Goal: Task Accomplishment & Management: Use online tool/utility

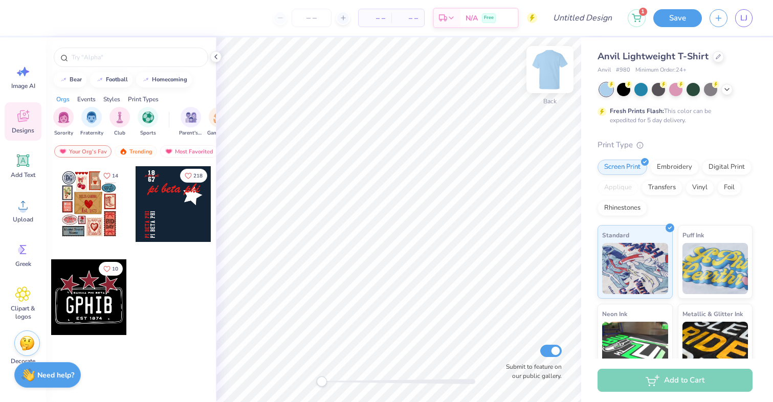
click at [540, 68] on img at bounding box center [549, 69] width 41 height 41
click at [24, 120] on icon at bounding box center [23, 118] width 10 height 8
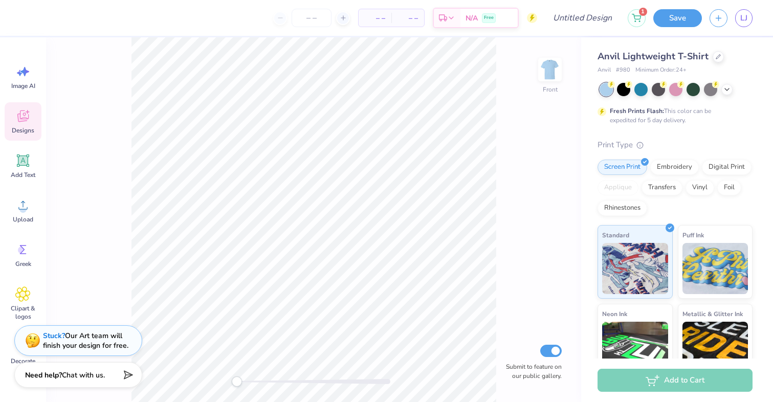
click at [23, 121] on icon at bounding box center [22, 116] width 11 height 12
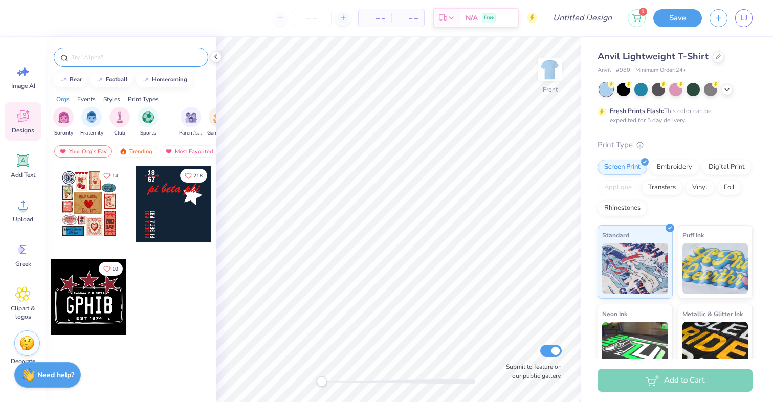
click at [83, 58] on input "text" at bounding box center [136, 57] width 131 height 10
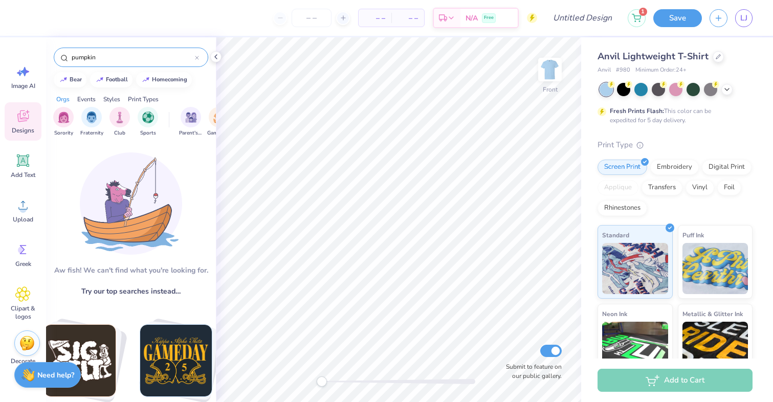
scroll to position [9, 0]
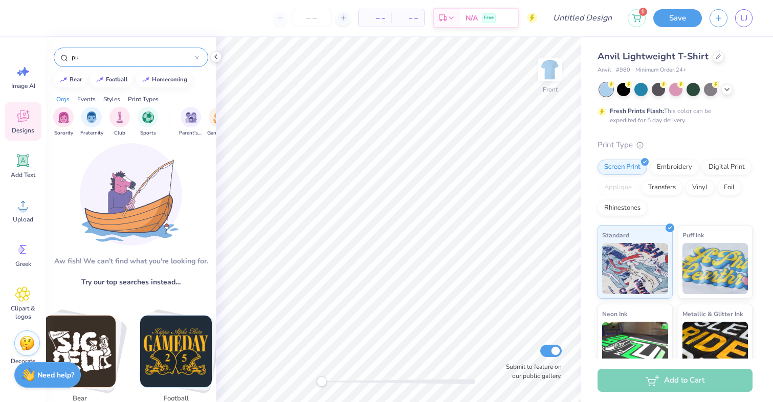
type input "p"
type input "fall"
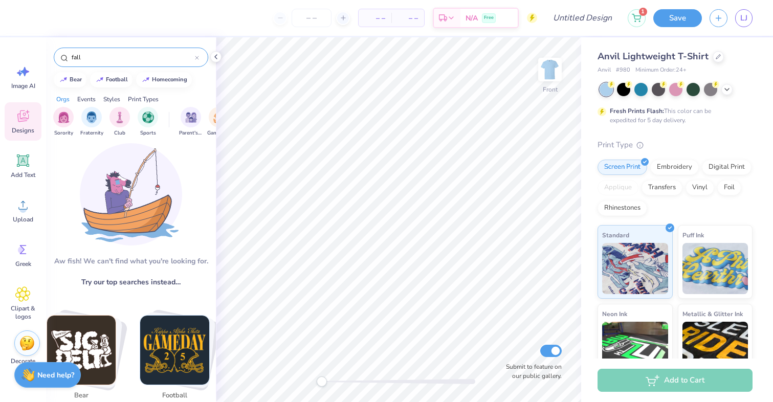
click at [105, 58] on input "fall" at bounding box center [133, 57] width 124 height 10
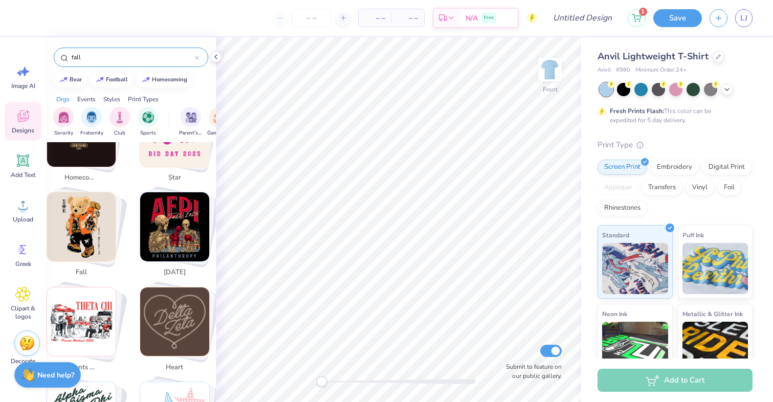
scroll to position [328, 0]
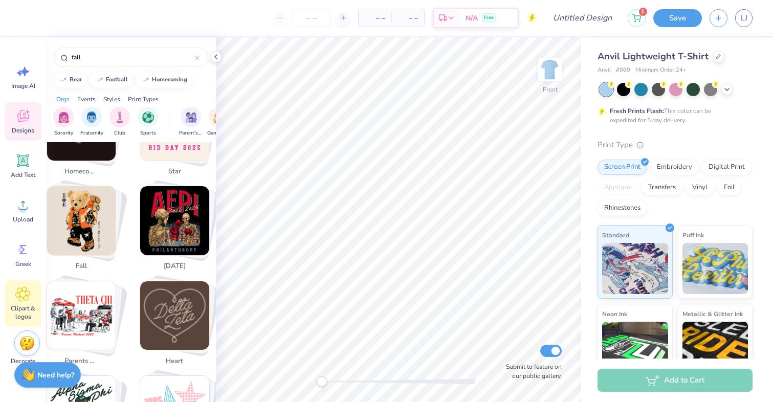
click at [19, 310] on span "Clipart & logos" at bounding box center [23, 312] width 34 height 16
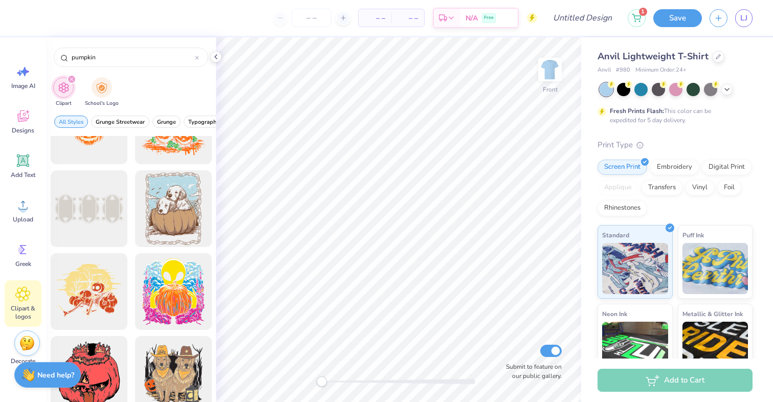
scroll to position [1965, 0]
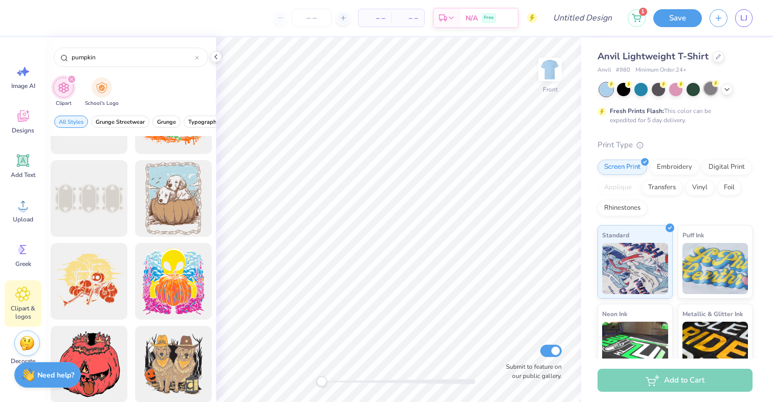
click at [710, 91] on div at bounding box center [710, 88] width 13 height 13
click at [724, 91] on icon at bounding box center [727, 88] width 8 height 8
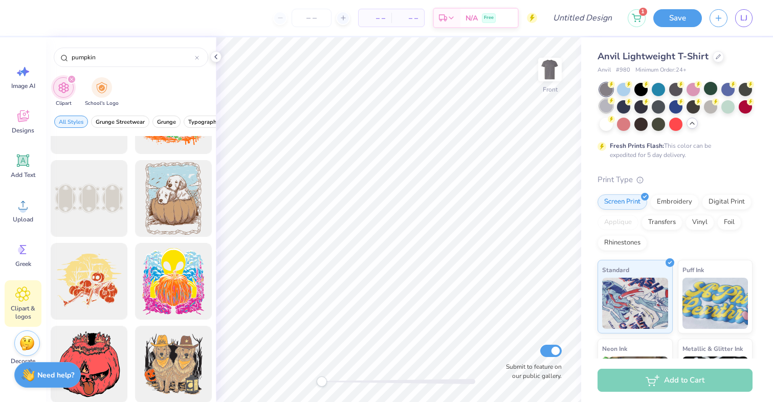
click at [606, 104] on div at bounding box center [605, 105] width 13 height 13
click at [707, 107] on div at bounding box center [710, 105] width 13 height 13
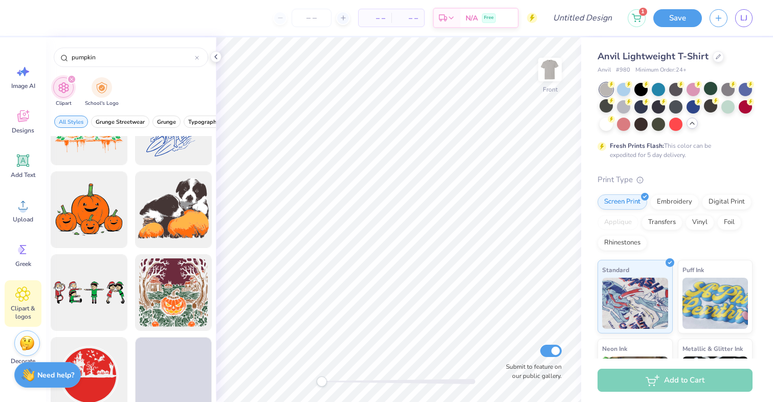
scroll to position [4692, 0]
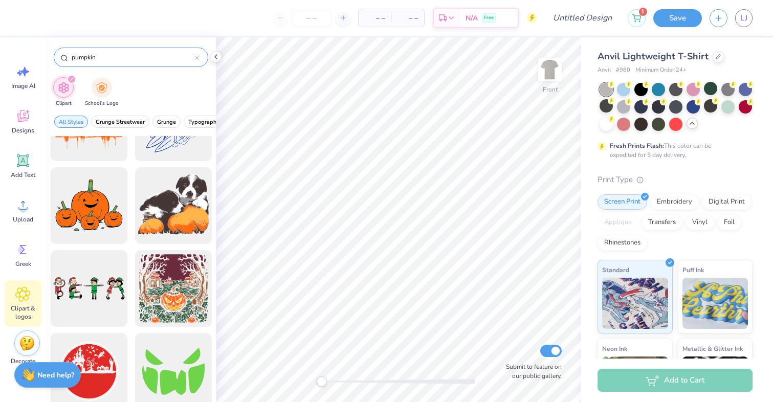
click at [125, 59] on input "pumpkin" at bounding box center [133, 57] width 124 height 10
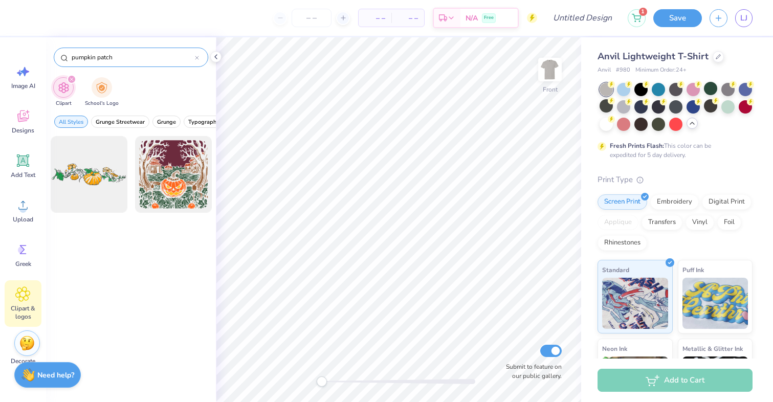
click at [126, 58] on input "pumpkin patch" at bounding box center [133, 57] width 124 height 10
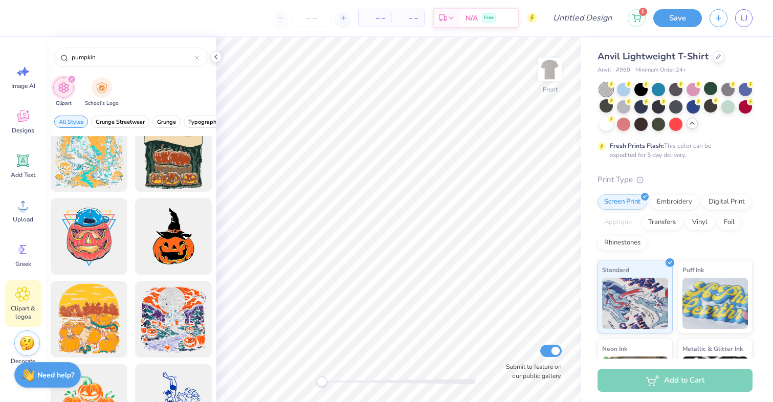
scroll to position [4391, 0]
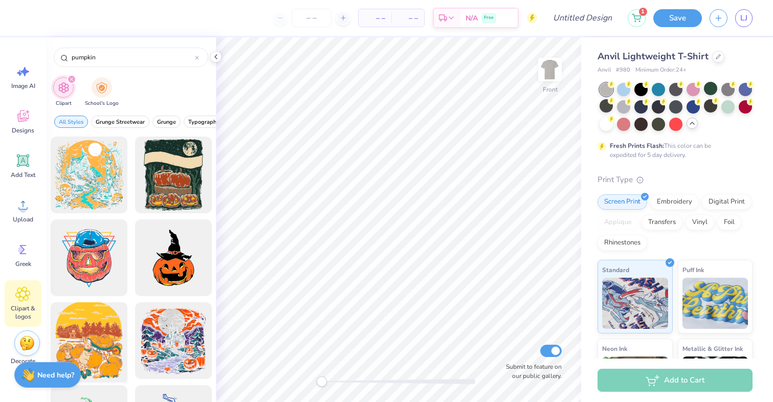
type input "pumpkin"
click at [96, 340] on div at bounding box center [89, 341] width 84 height 84
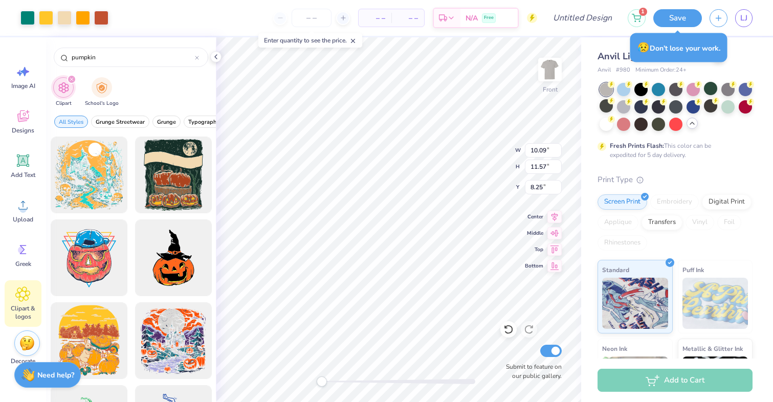
type input "10.09"
type input "11.57"
type input "8.25"
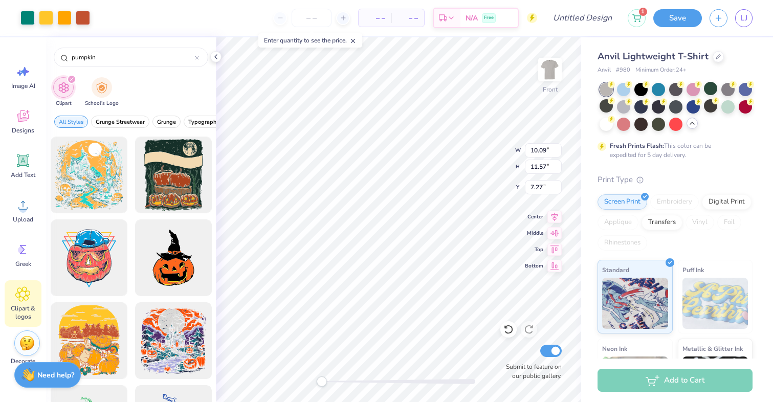
type input "7.27"
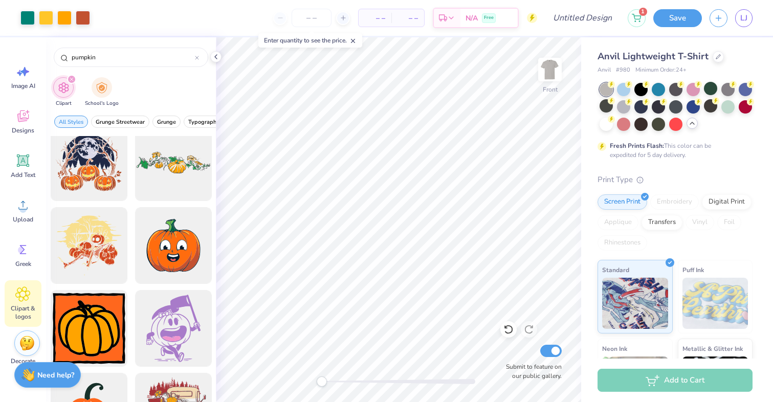
scroll to position [0, 0]
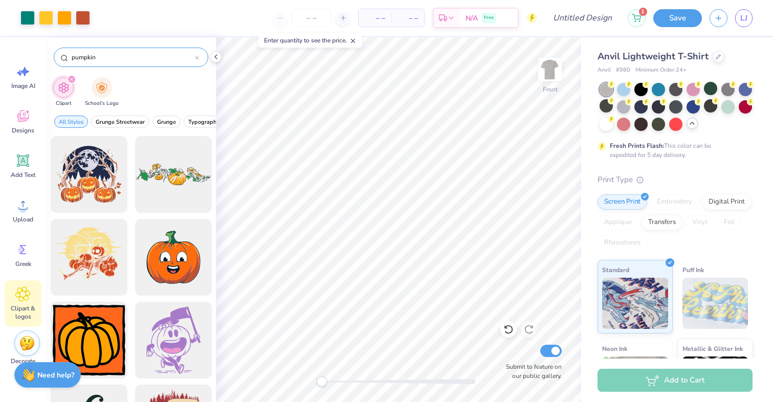
click at [129, 55] on input "pumpkin" at bounding box center [133, 57] width 124 height 10
type input "pumpkin farm"
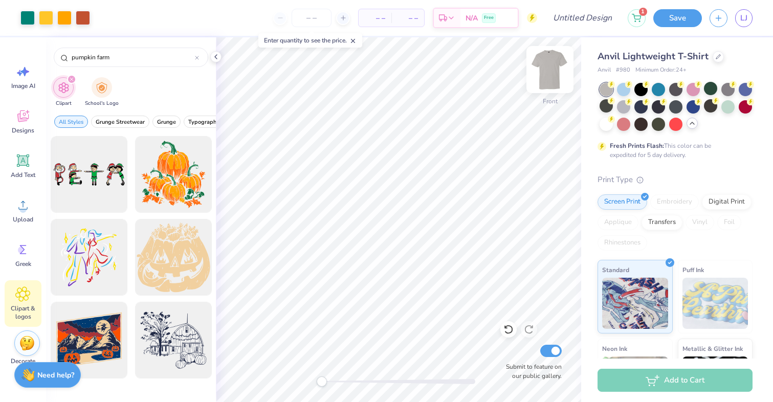
click at [544, 69] on img at bounding box center [549, 69] width 41 height 41
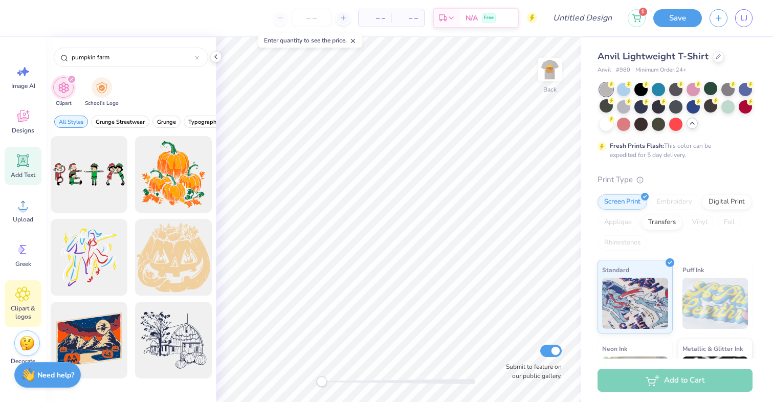
click at [20, 153] on icon at bounding box center [22, 160] width 15 height 15
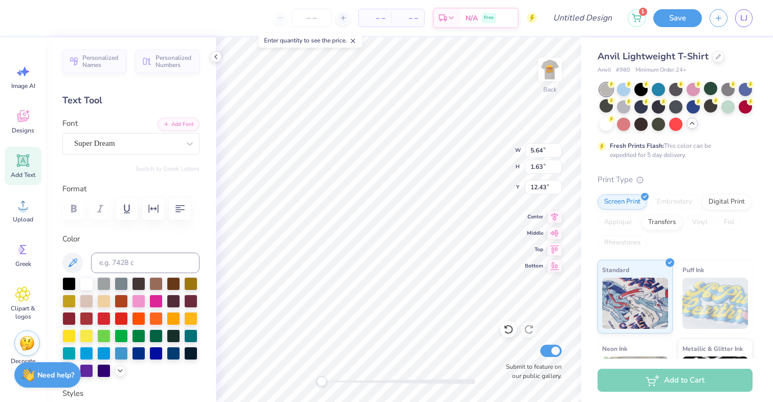
type textarea "T"
type textarea "AOE"
click at [323, 20] on input "number" at bounding box center [312, 18] width 40 height 18
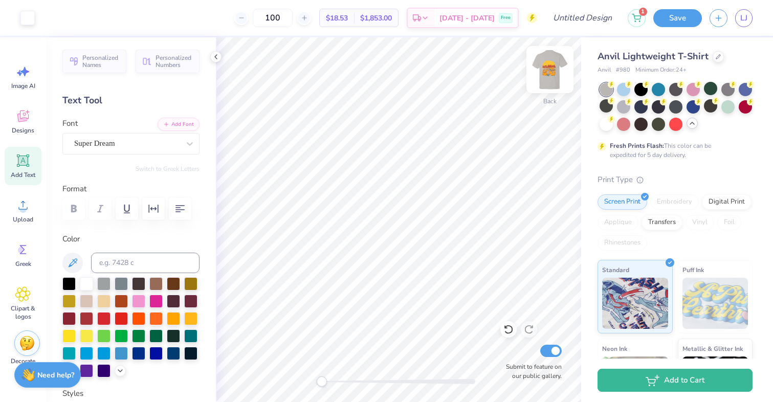
type input "100"
click at [559, 71] on img at bounding box center [549, 69] width 41 height 41
click at [27, 79] on icon at bounding box center [22, 71] width 15 height 15
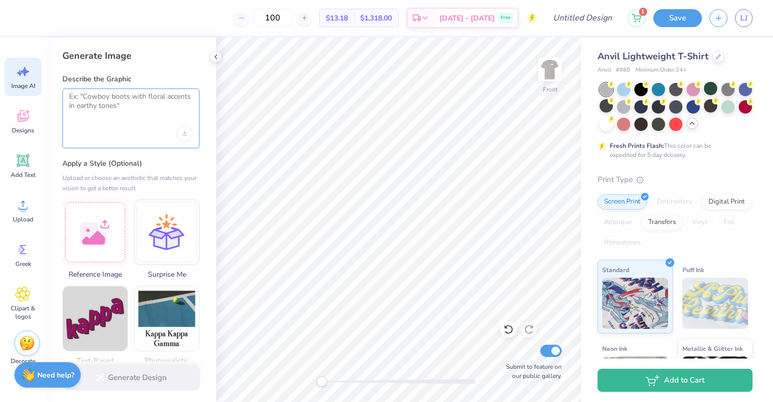
click at [114, 107] on textarea at bounding box center [131, 105] width 124 height 26
click at [186, 134] on icon "Upload image" at bounding box center [185, 134] width 4 height 1
click at [188, 133] on div "Upload image" at bounding box center [184, 133] width 16 height 16
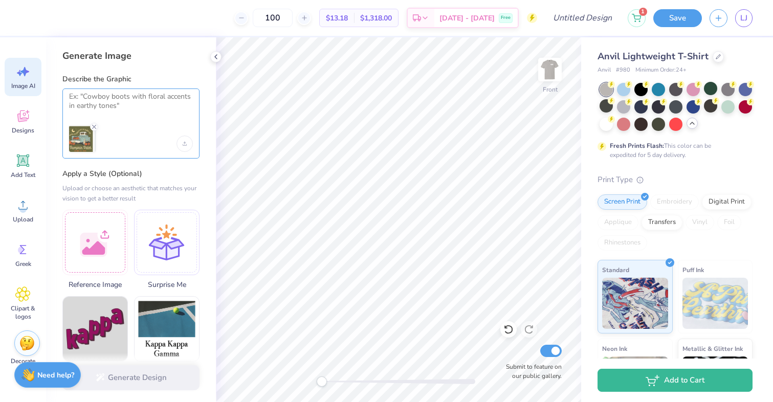
click at [162, 105] on textarea at bounding box center [131, 105] width 124 height 26
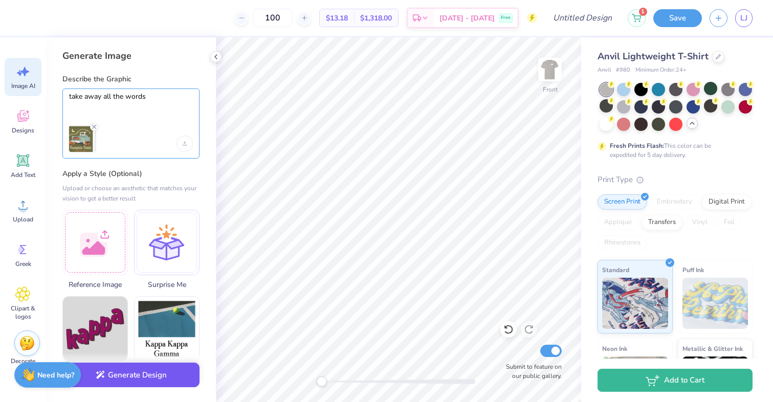
type textarea "take away all the words"
click at [136, 375] on button "Generate Design" at bounding box center [130, 375] width 137 height 25
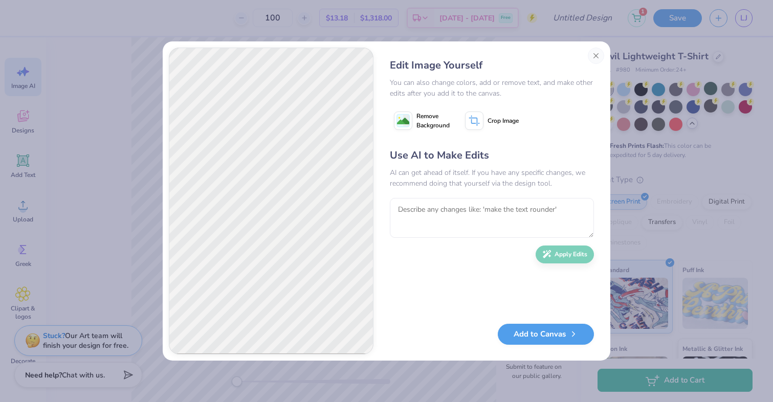
click at [426, 120] on span "Remove Background" at bounding box center [432, 120] width 33 height 18
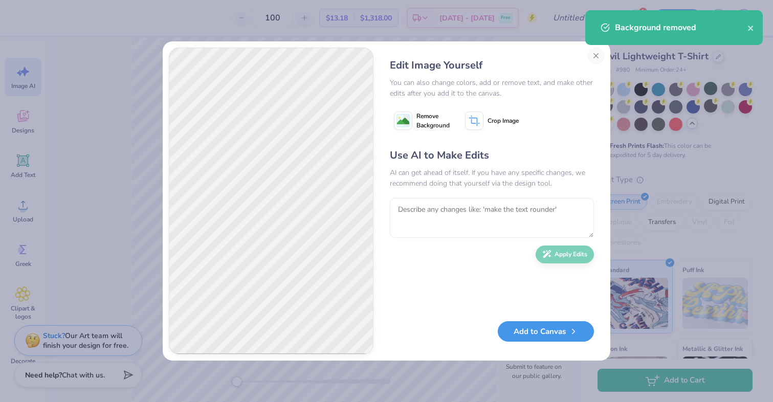
click at [538, 337] on button "Add to Canvas" at bounding box center [546, 331] width 96 height 21
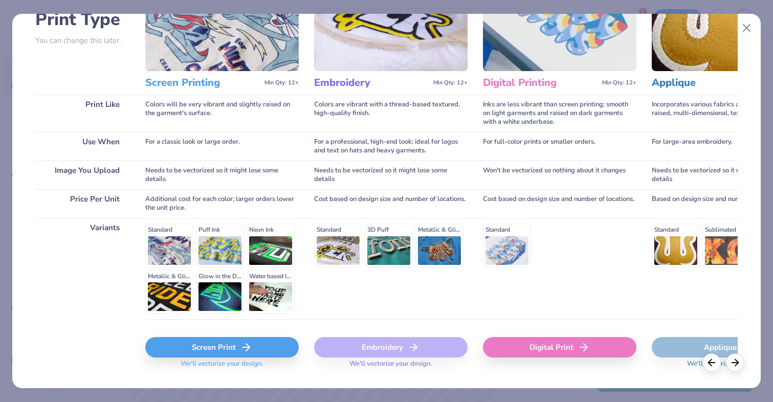
scroll to position [108, 0]
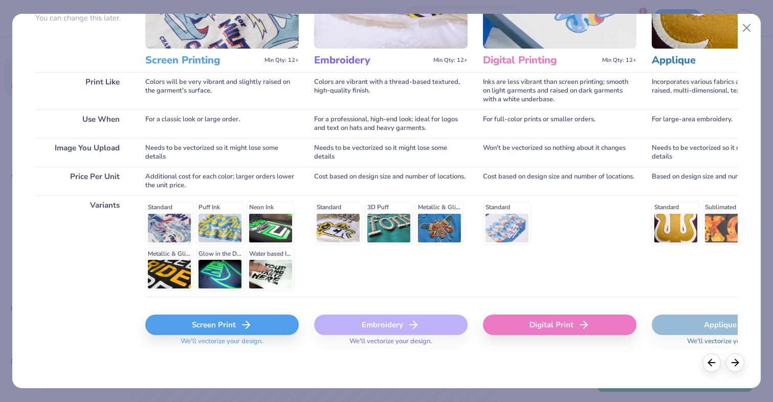
click at [198, 322] on div "Screen Print" at bounding box center [221, 325] width 153 height 20
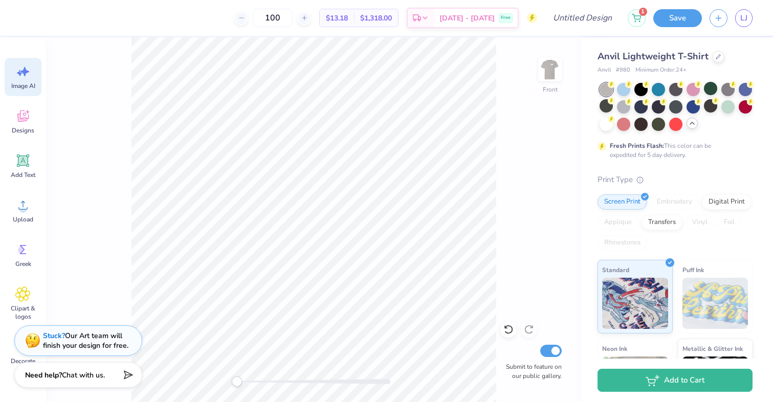
scroll to position [0, 0]
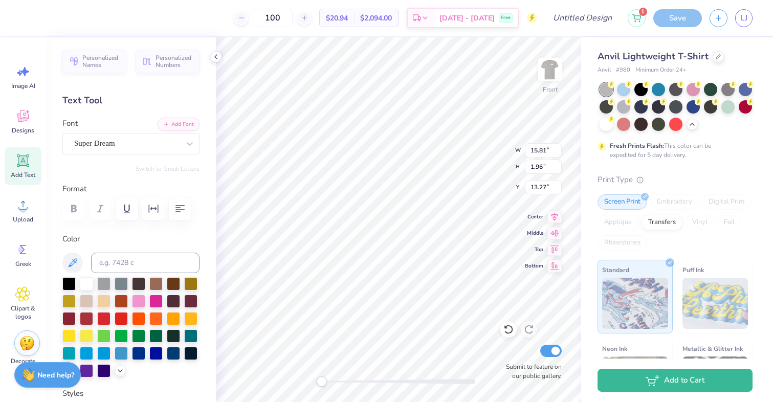
scroll to position [233, 0]
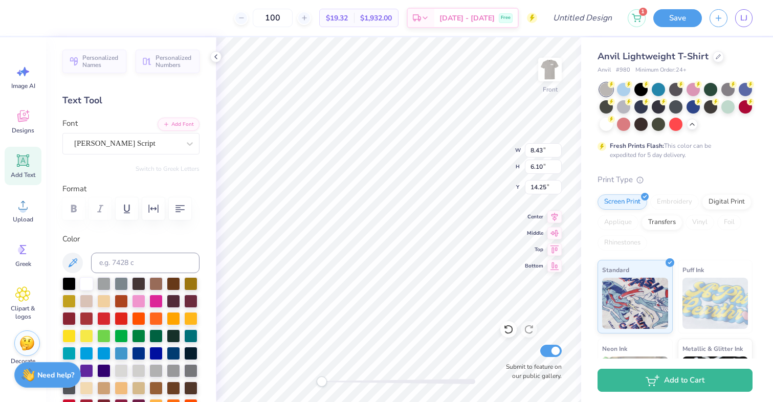
scroll to position [190, 0]
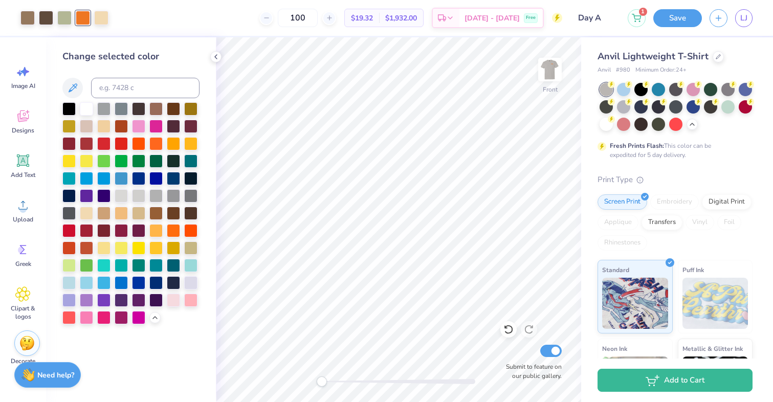
type input "Day Aw"
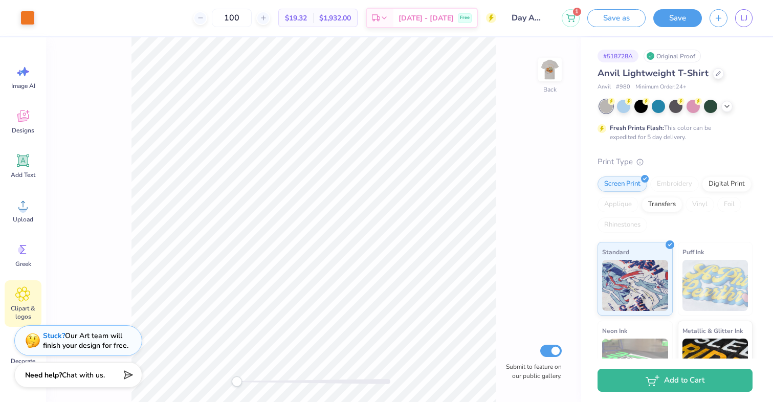
click at [26, 297] on icon at bounding box center [22, 293] width 15 height 15
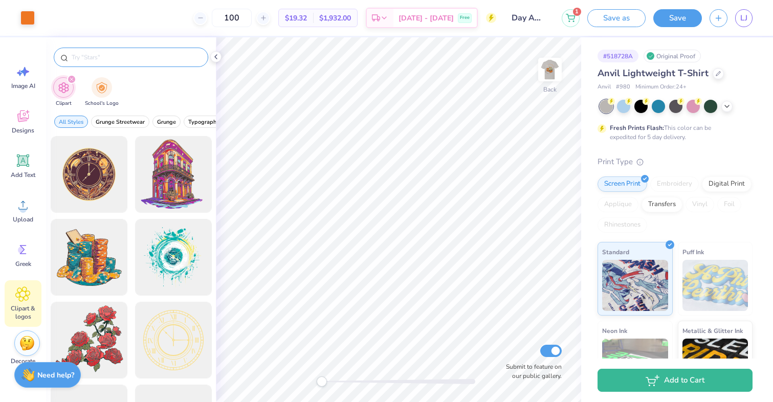
click at [120, 56] on input "text" at bounding box center [136, 57] width 131 height 10
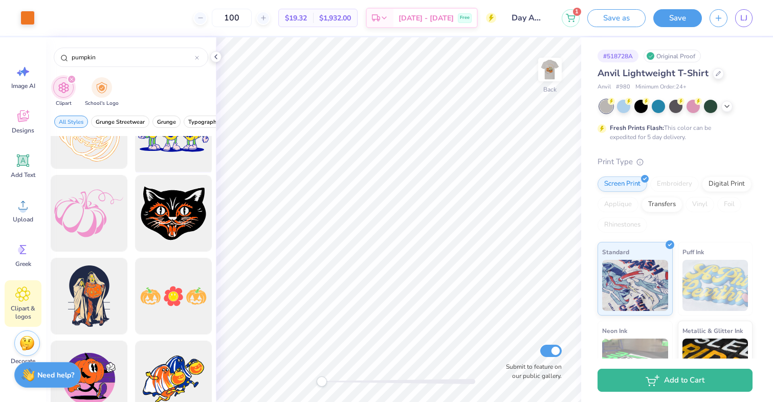
scroll to position [3513, 0]
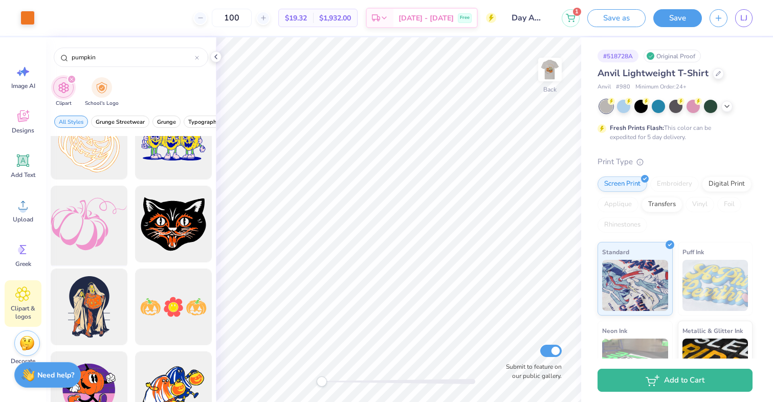
type input "pumpkin"
click at [85, 222] on div at bounding box center [89, 224] width 84 height 84
type input "2.66"
type input "1.83"
type input "1.91"
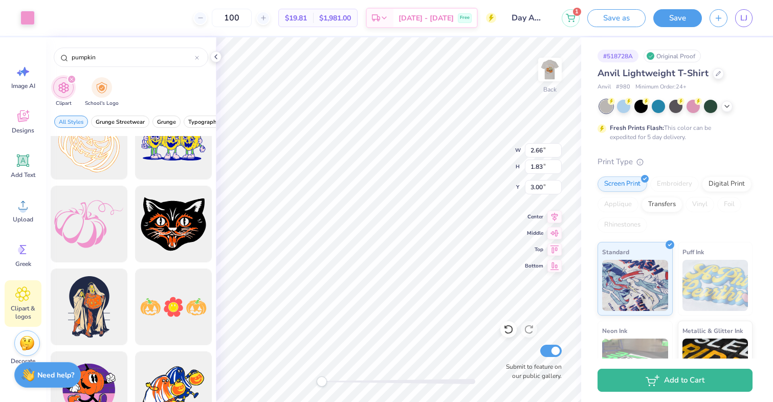
type input "1.32"
type input "4.65"
type input "3.34"
type input "1.22"
type input "3.00"
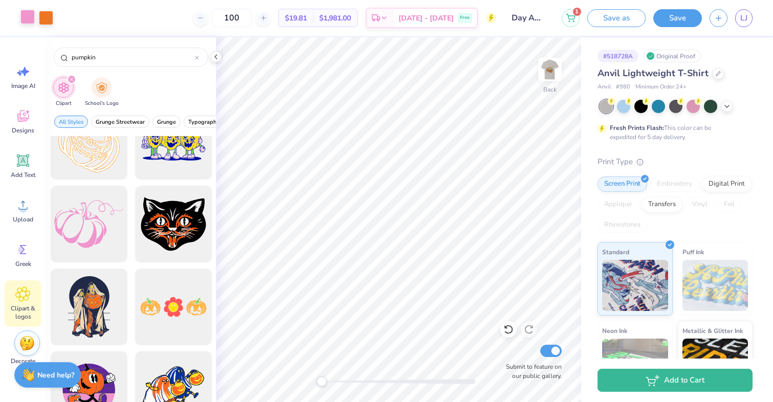
click at [32, 21] on div at bounding box center [27, 17] width 14 height 14
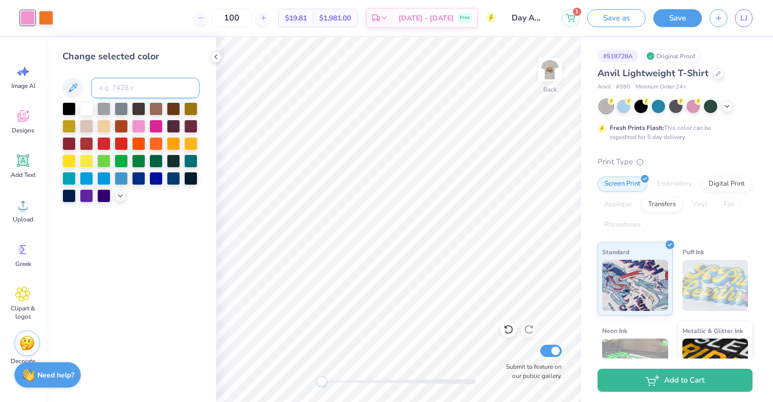
click at [105, 91] on input at bounding box center [145, 88] width 108 height 20
type input "158"
click at [546, 64] on img at bounding box center [549, 69] width 41 height 41
click at [726, 104] on icon at bounding box center [727, 105] width 8 height 8
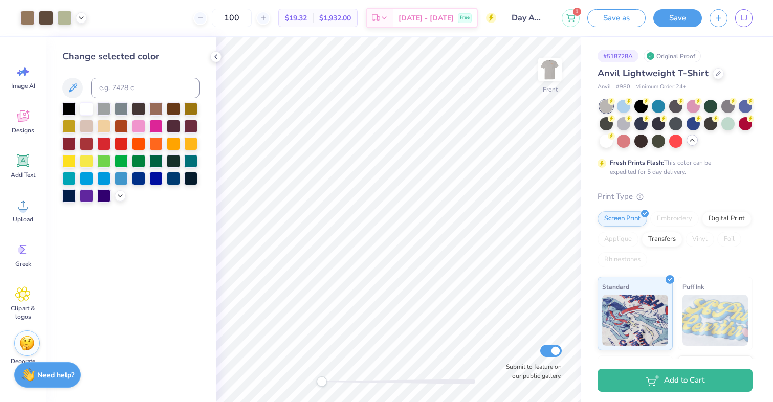
click at [691, 139] on icon at bounding box center [692, 140] width 8 height 8
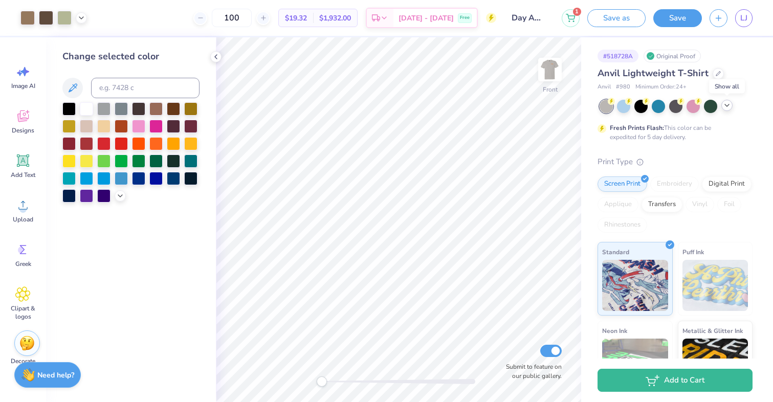
click at [728, 104] on icon at bounding box center [727, 105] width 8 height 8
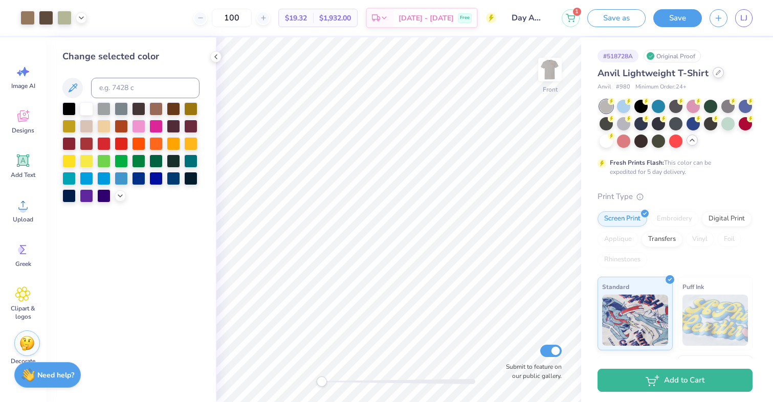
click at [712, 72] on div at bounding box center [717, 72] width 11 height 11
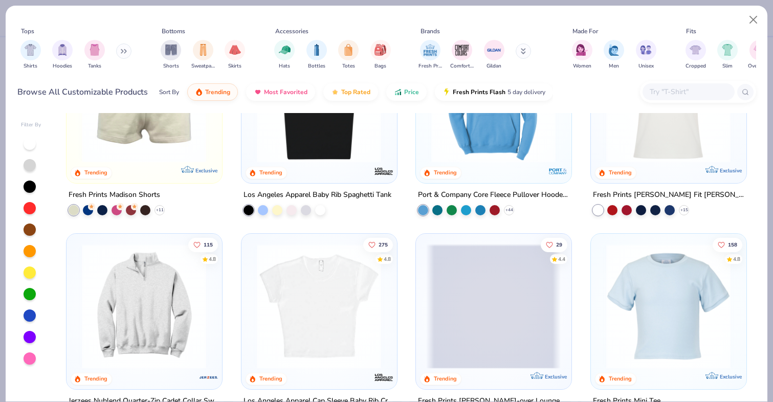
scroll to position [933, 0]
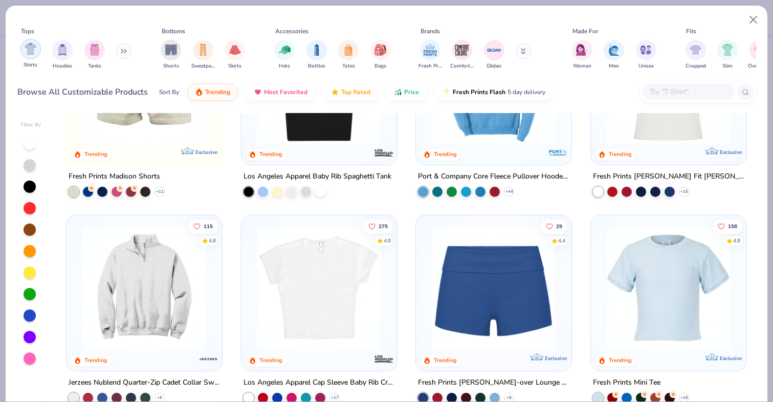
click at [29, 51] on img "filter for Shirts" at bounding box center [31, 49] width 12 height 12
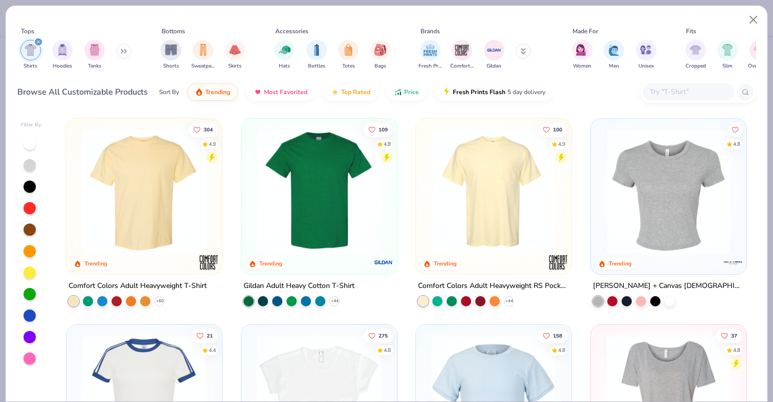
click at [666, 98] on div at bounding box center [688, 91] width 92 height 17
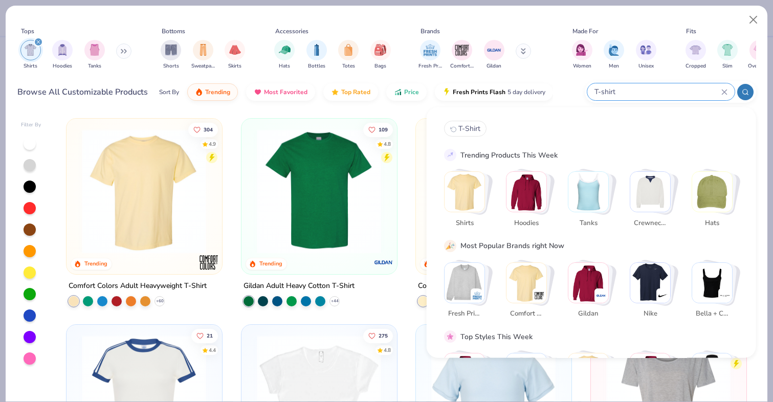
type input "T-shirt"
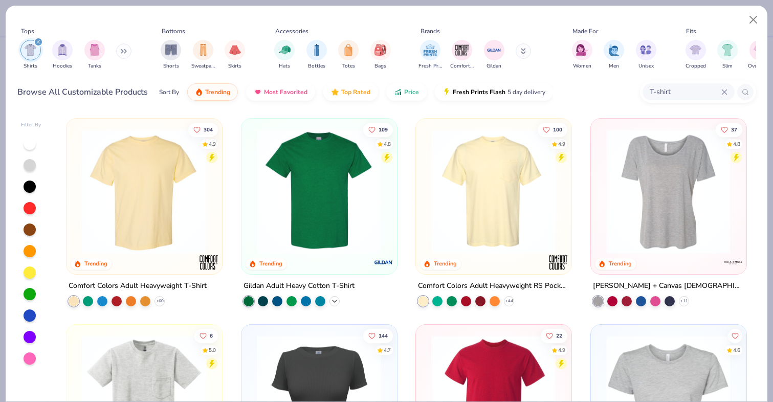
click at [333, 298] on icon at bounding box center [334, 301] width 8 height 8
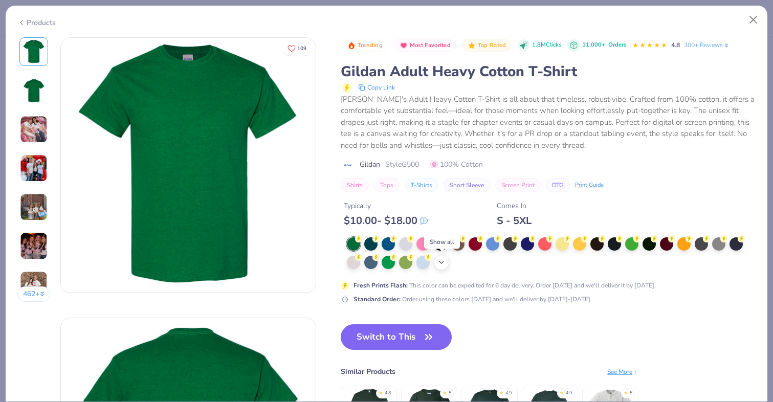
click at [444, 264] on icon at bounding box center [441, 262] width 8 height 8
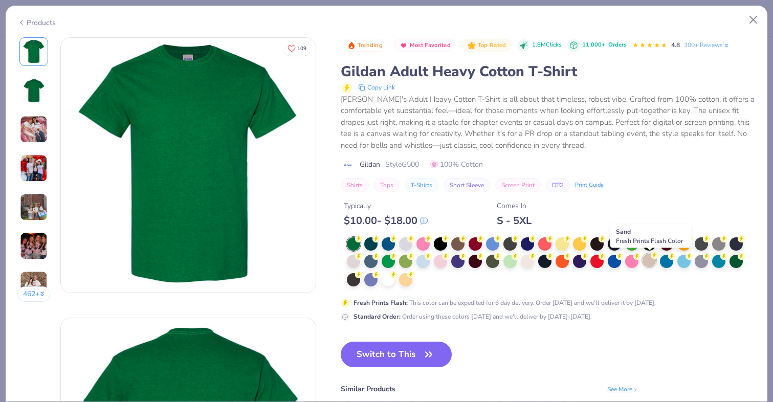
click at [650, 260] on div at bounding box center [648, 260] width 13 height 13
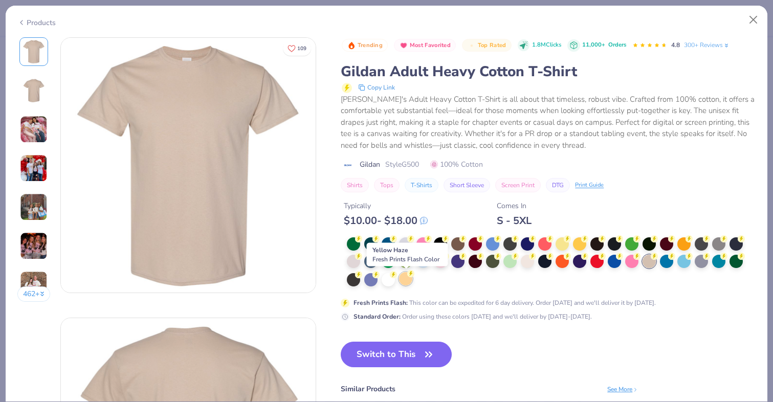
click at [409, 278] on div at bounding box center [405, 278] width 13 height 13
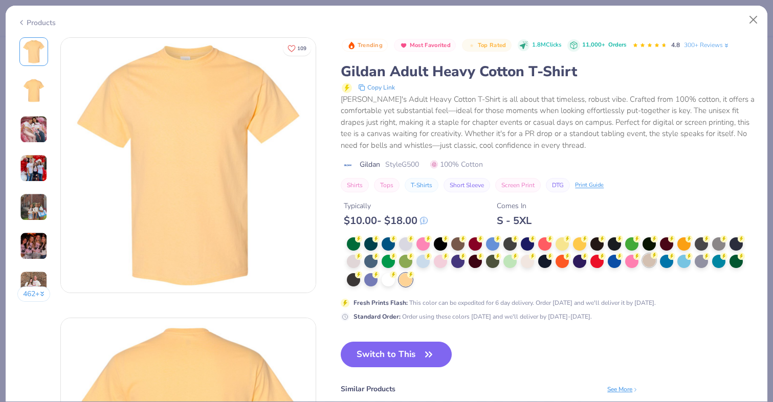
click at [646, 264] on div at bounding box center [648, 260] width 13 height 13
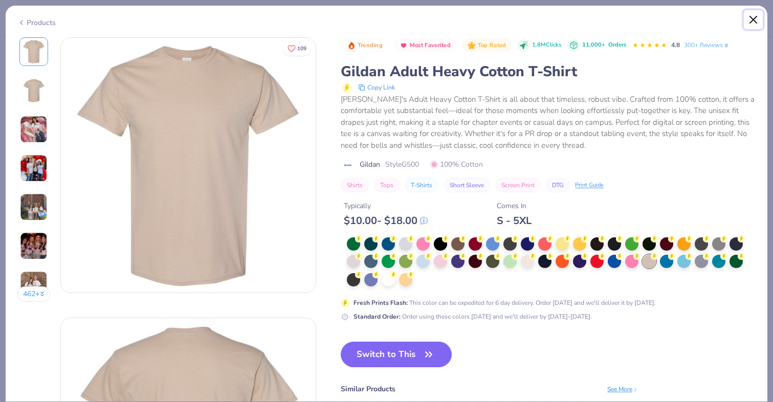
click at [752, 20] on button "Close" at bounding box center [753, 19] width 19 height 19
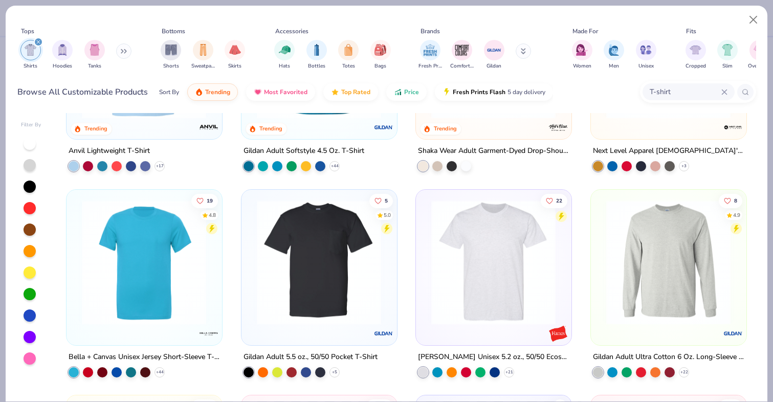
scroll to position [552, 0]
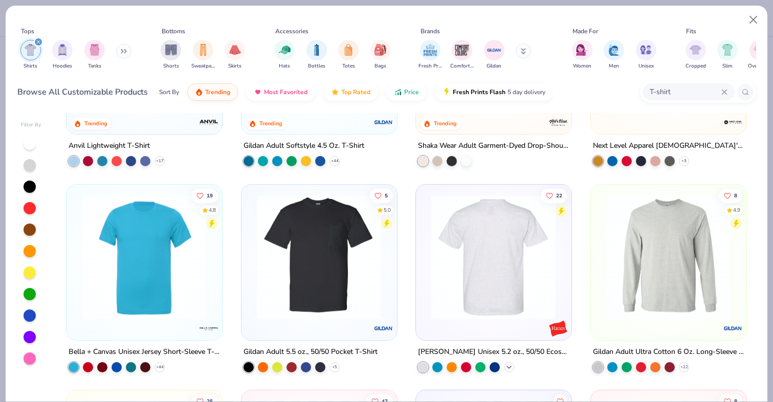
click at [509, 366] on polyline at bounding box center [509, 367] width 4 height 2
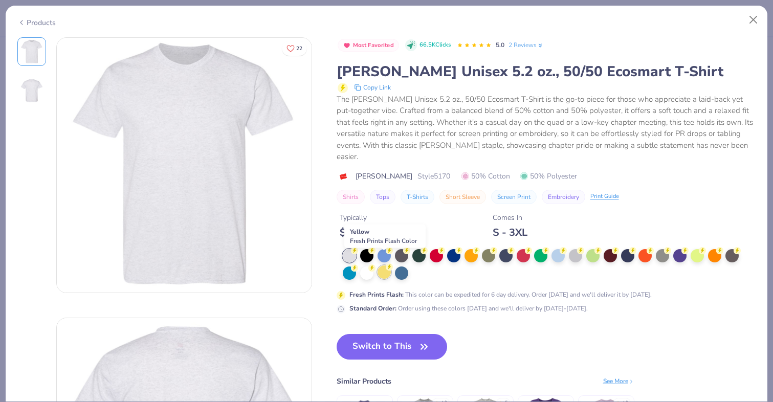
click at [385, 265] on div at bounding box center [383, 271] width 13 height 13
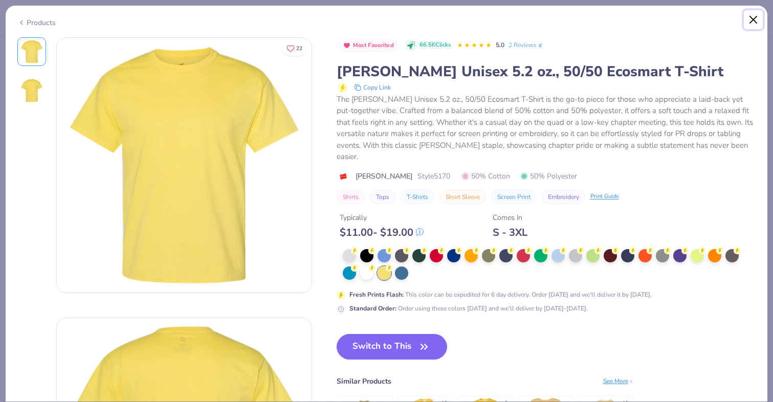
click at [752, 15] on button "Close" at bounding box center [753, 19] width 19 height 19
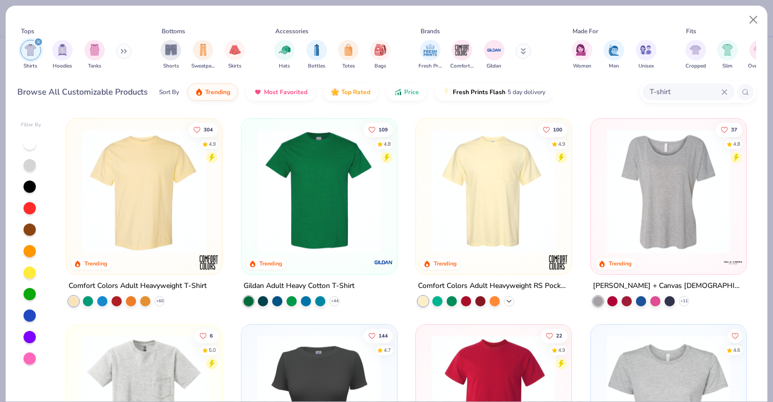
click at [509, 298] on icon at bounding box center [509, 301] width 8 height 8
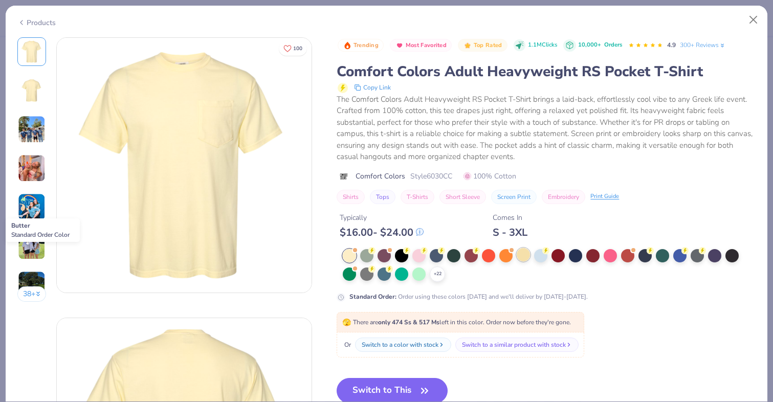
click at [521, 255] on div at bounding box center [523, 254] width 13 height 13
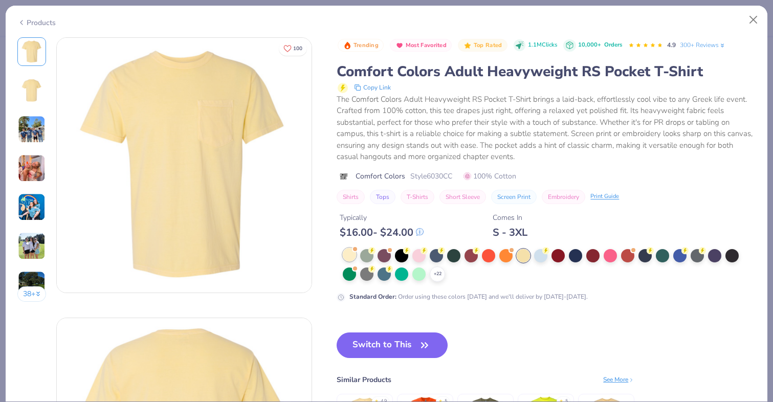
click at [349, 256] on div at bounding box center [349, 254] width 13 height 13
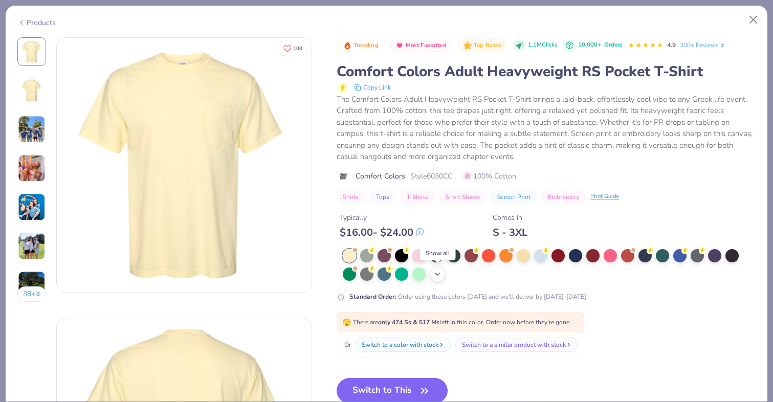
click at [437, 277] on icon at bounding box center [437, 274] width 8 height 8
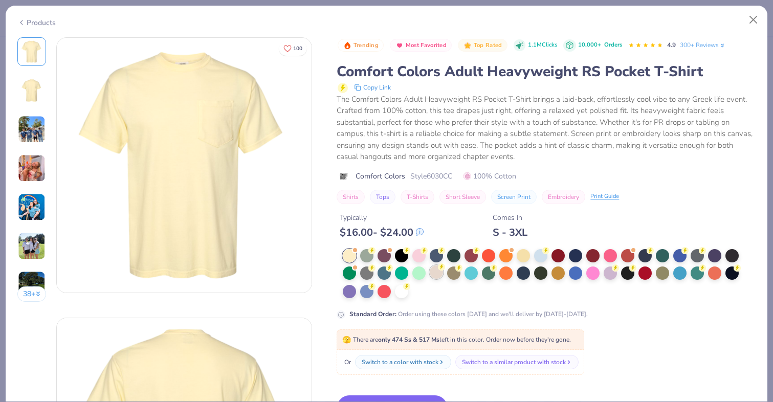
click at [437, 275] on div at bounding box center [436, 271] width 13 height 13
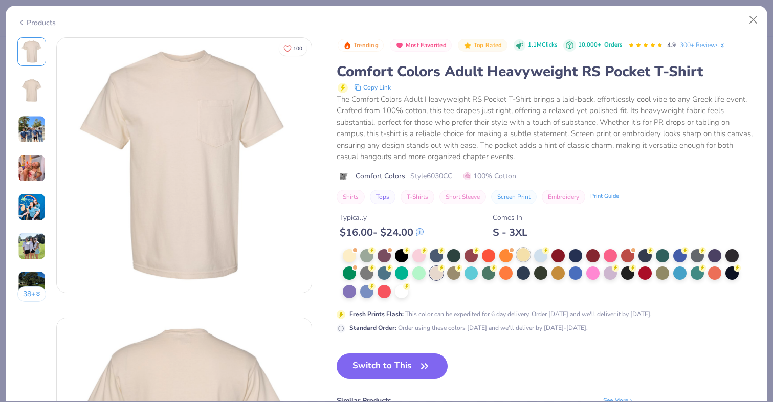
click at [525, 259] on div at bounding box center [523, 254] width 13 height 13
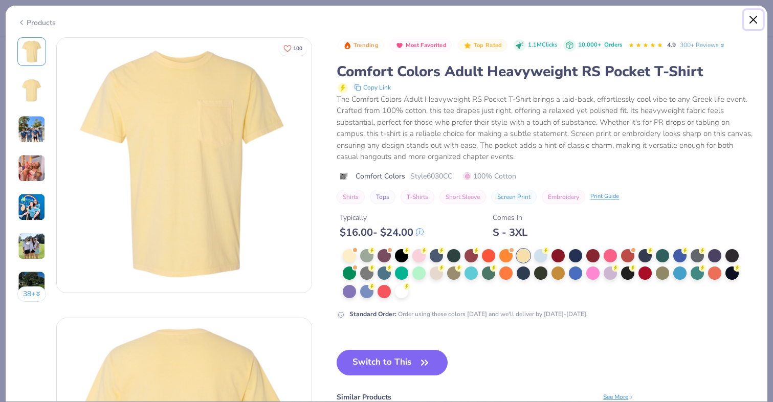
click at [751, 17] on button "Close" at bounding box center [753, 19] width 19 height 19
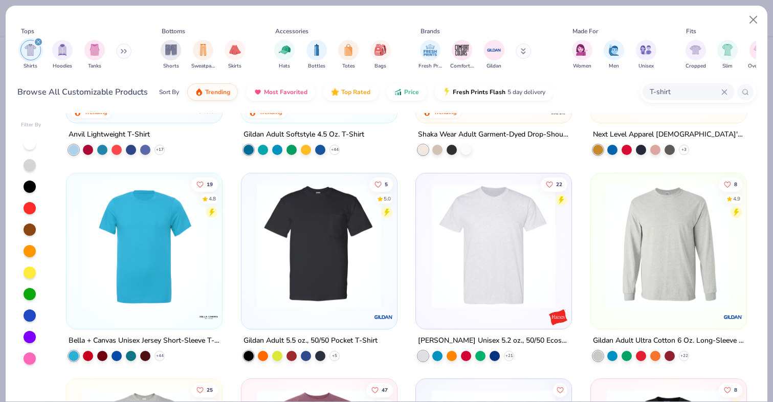
scroll to position [566, 0]
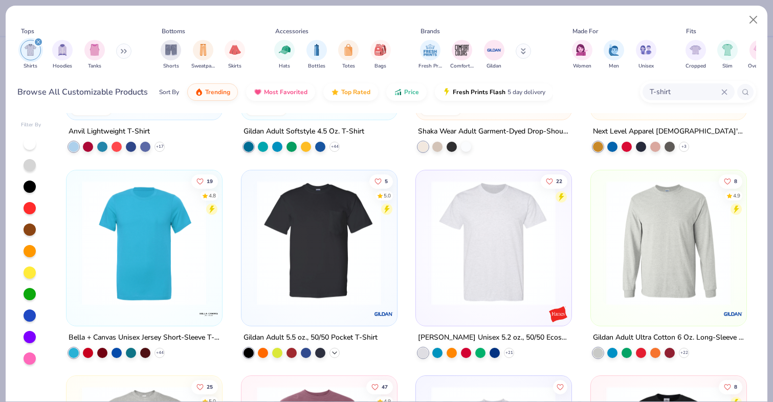
click at [333, 351] on icon at bounding box center [334, 352] width 8 height 8
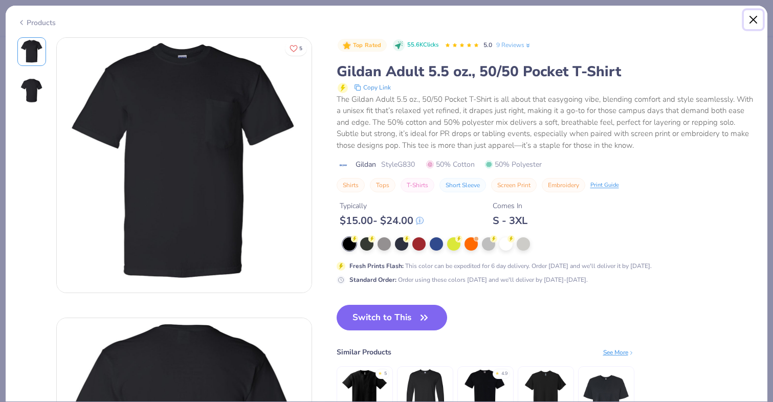
click at [752, 14] on button "Close" at bounding box center [753, 19] width 19 height 19
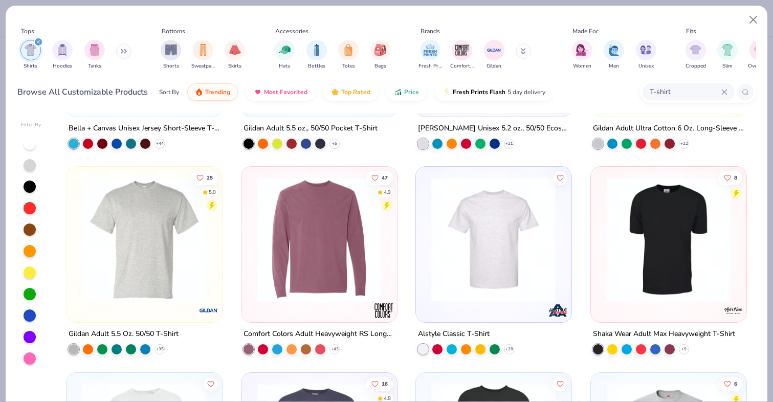
scroll to position [779, 0]
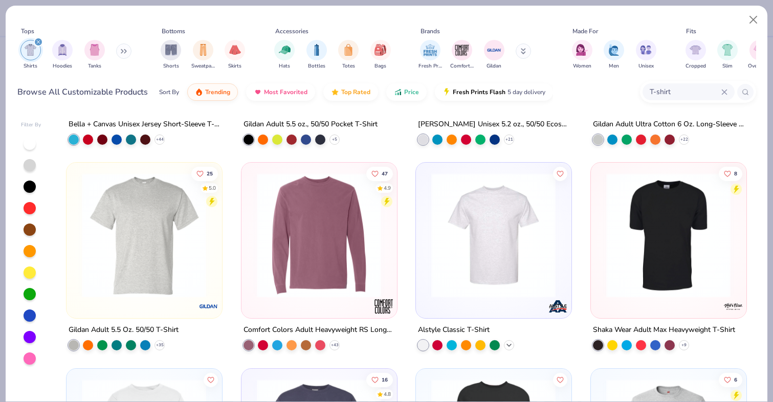
click at [508, 344] on icon at bounding box center [509, 345] width 8 height 8
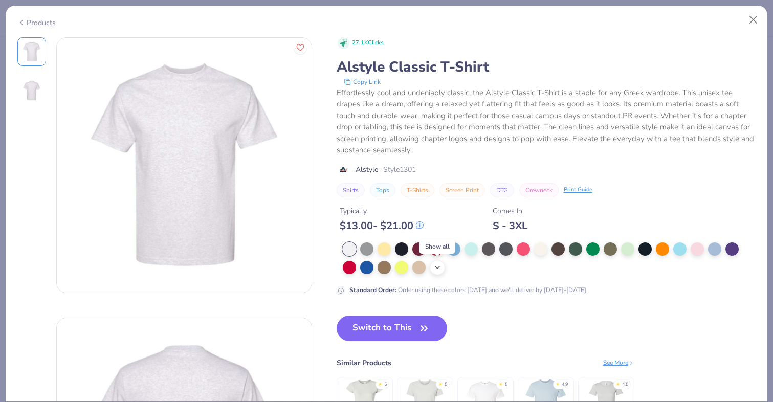
click at [441, 267] on div "+ 6" at bounding box center [437, 267] width 15 height 15
click at [384, 247] on div at bounding box center [383, 247] width 13 height 13
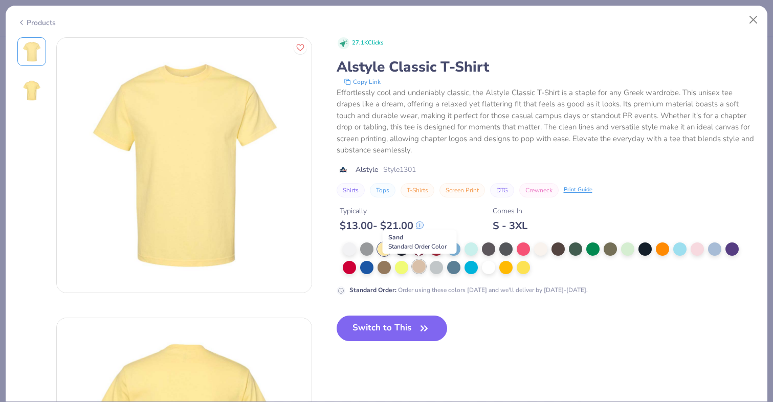
click at [422, 265] on div at bounding box center [418, 266] width 13 height 13
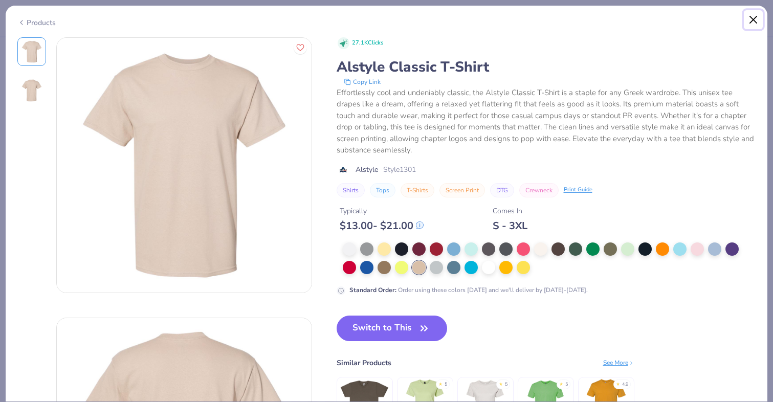
click at [746, 13] on button "Close" at bounding box center [753, 19] width 19 height 19
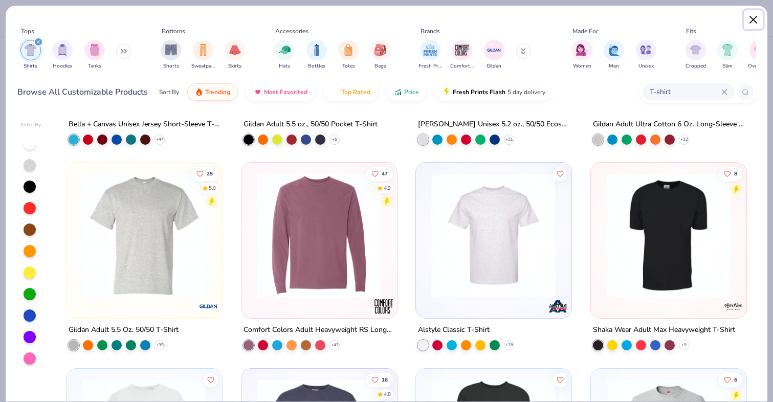
click at [752, 17] on button "Close" at bounding box center [753, 19] width 19 height 19
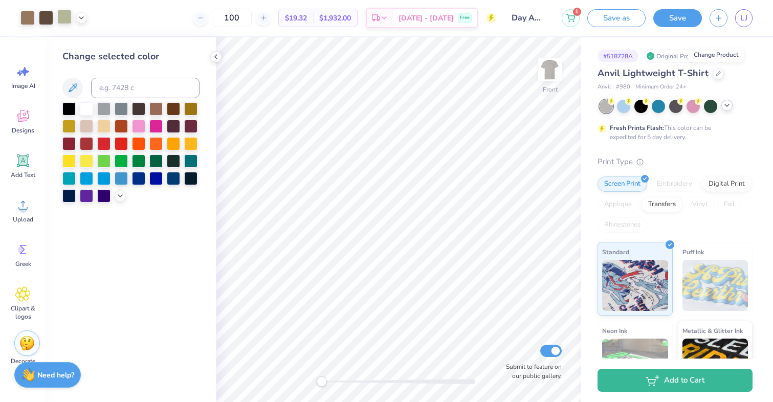
click at [64, 19] on div at bounding box center [64, 17] width 14 height 14
click at [121, 194] on icon at bounding box center [120, 195] width 8 height 8
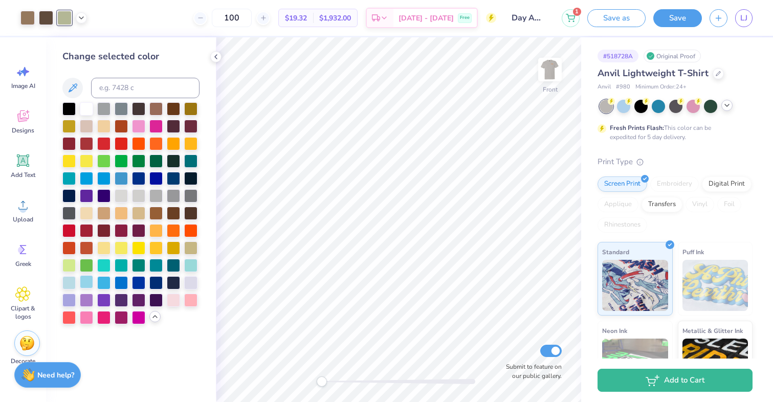
click at [83, 281] on div at bounding box center [86, 281] width 13 height 13
click at [187, 262] on div at bounding box center [190, 264] width 13 height 13
click at [69, 284] on div at bounding box center [68, 281] width 13 height 13
click at [137, 85] on input at bounding box center [145, 88] width 108 height 20
type input "5793"
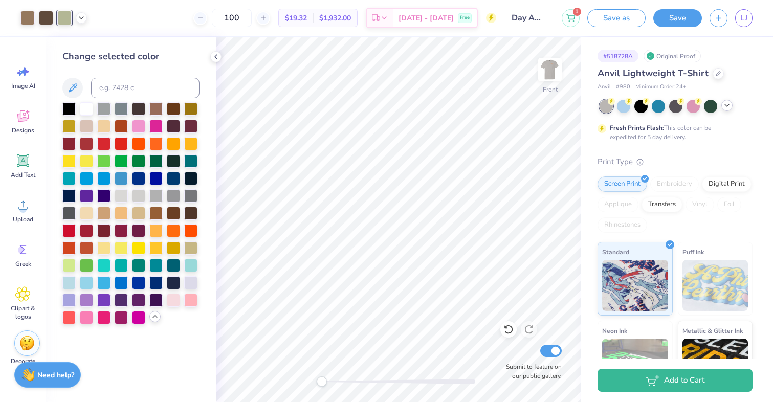
click at [724, 102] on icon at bounding box center [727, 105] width 8 height 8
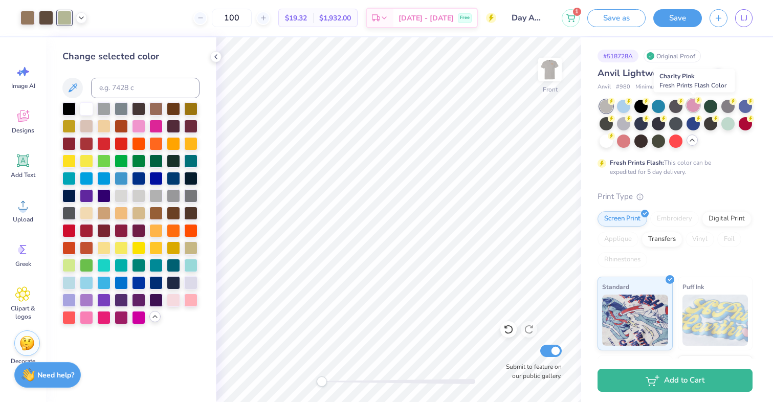
click at [698, 104] on div at bounding box center [692, 105] width 13 height 13
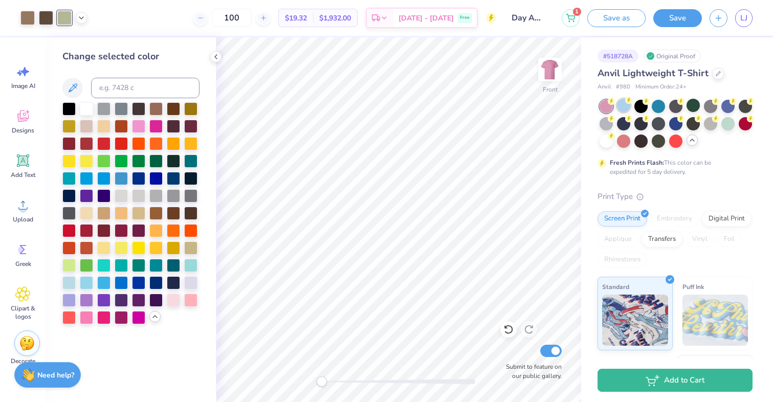
click at [624, 107] on div at bounding box center [623, 105] width 13 height 13
click at [717, 72] on icon at bounding box center [718, 72] width 5 height 5
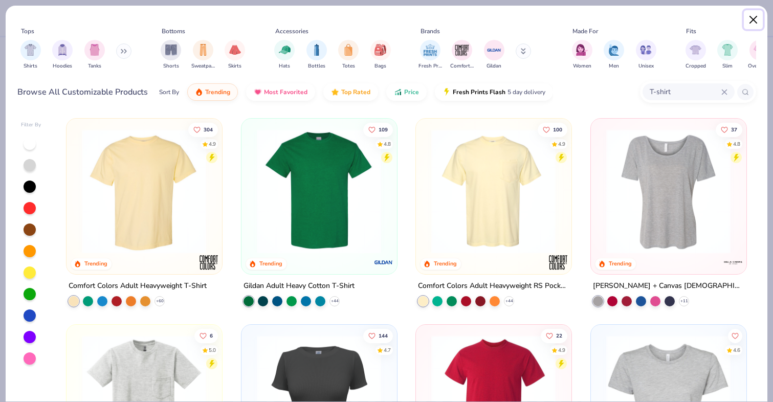
click at [751, 18] on button "Close" at bounding box center [753, 19] width 19 height 19
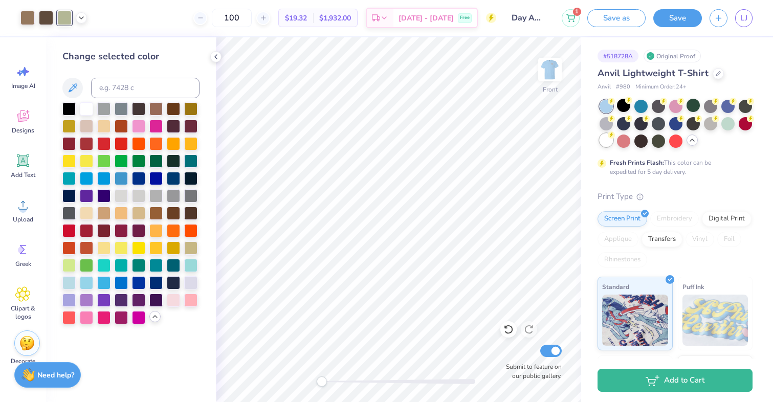
click at [605, 142] on div at bounding box center [605, 139] width 13 height 13
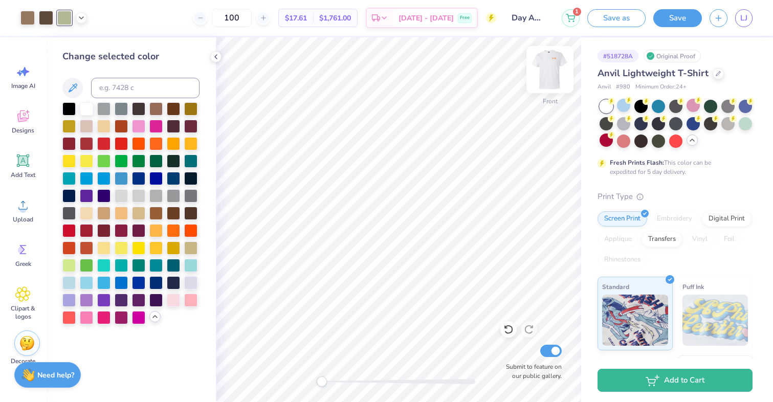
click at [559, 86] on img at bounding box center [549, 69] width 41 height 41
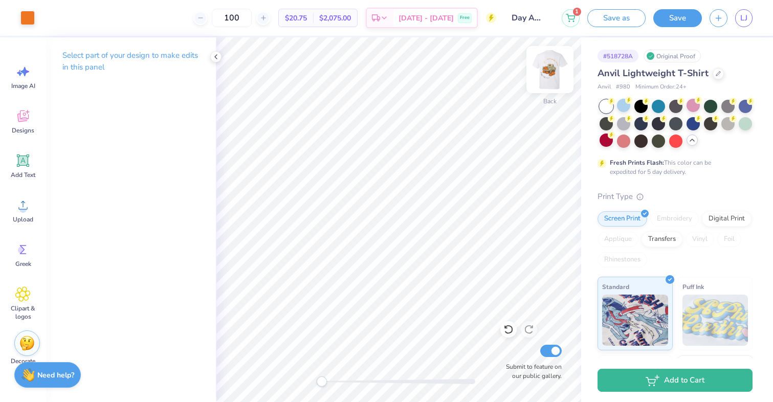
click at [559, 85] on img at bounding box center [549, 69] width 41 height 41
click at [655, 125] on div at bounding box center [658, 122] width 13 height 13
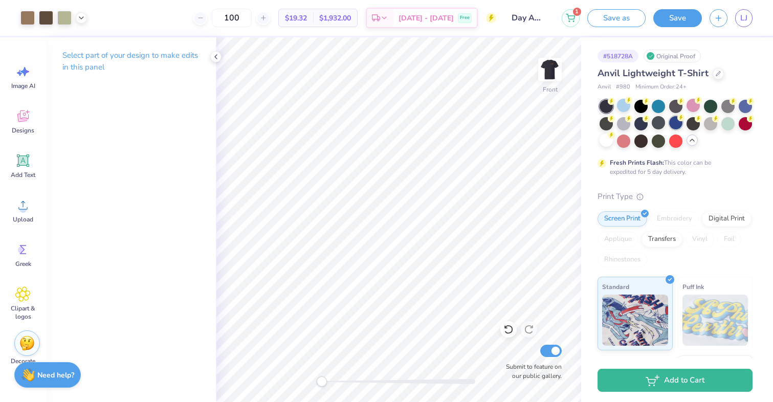
click at [672, 123] on div at bounding box center [675, 122] width 13 height 13
click at [716, 73] on icon at bounding box center [718, 72] width 5 height 5
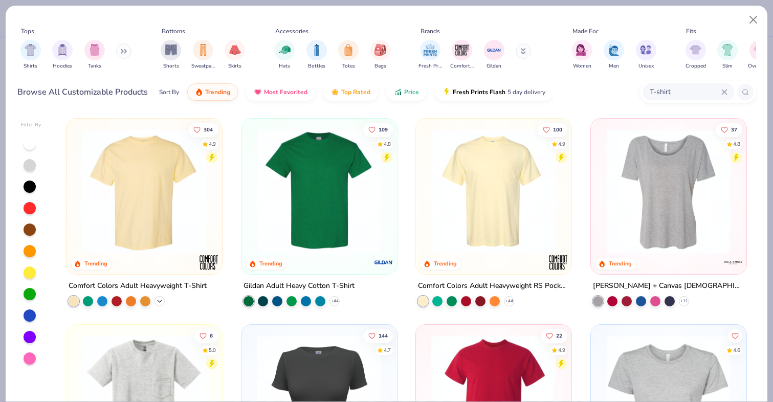
click at [163, 300] on icon at bounding box center [159, 301] width 8 height 8
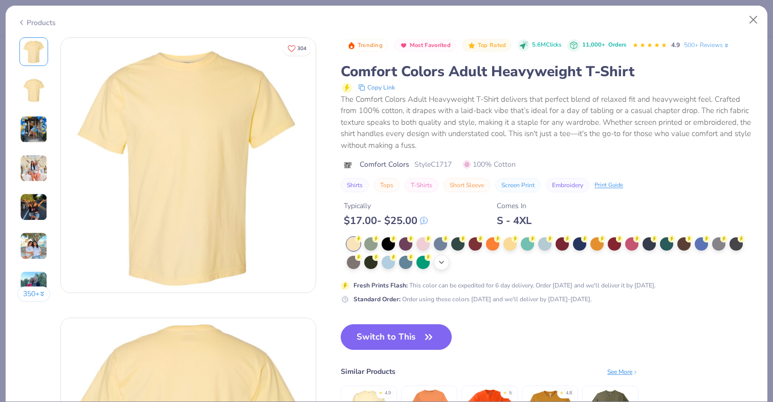
click at [438, 261] on icon at bounding box center [441, 262] width 8 height 8
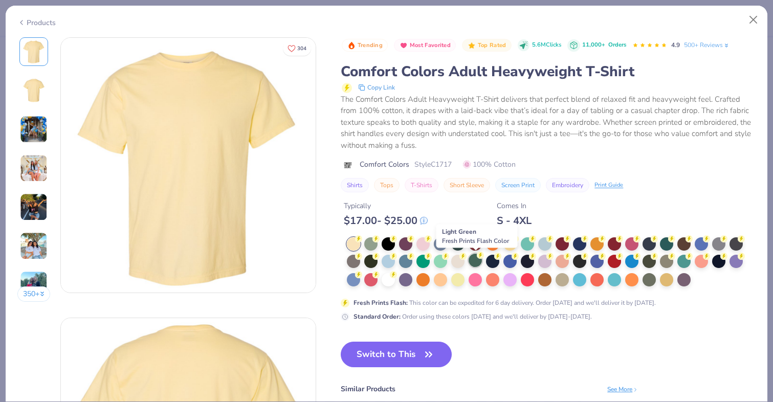
scroll to position [42, 0]
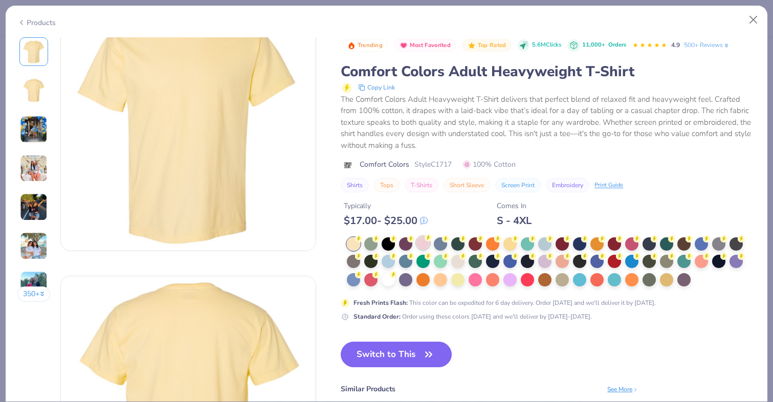
click at [425, 243] on div at bounding box center [422, 242] width 13 height 13
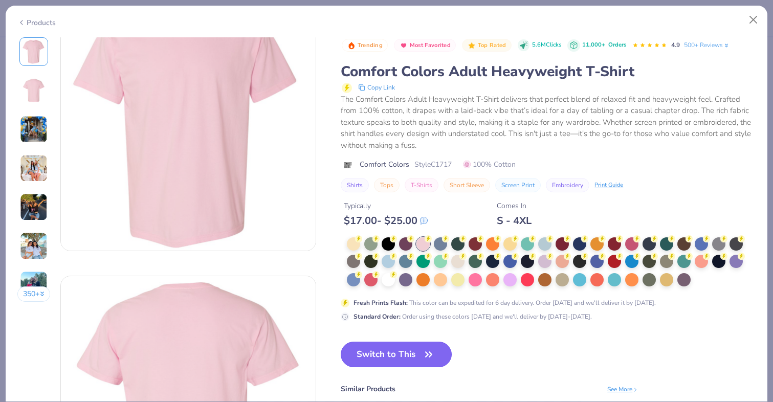
click at [423, 353] on icon "button" at bounding box center [428, 354] width 14 height 14
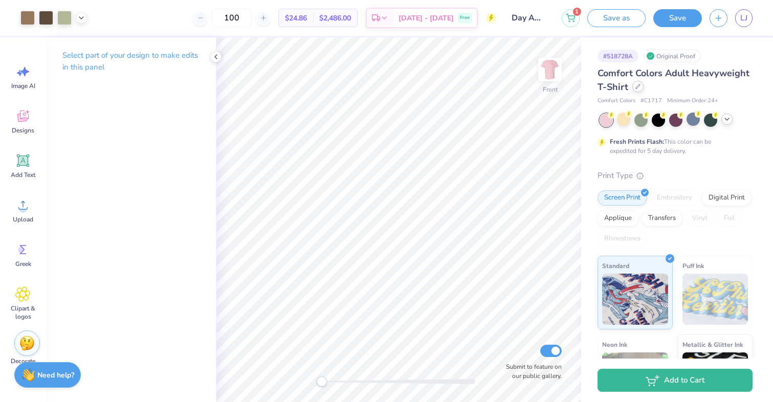
click at [640, 88] on div at bounding box center [637, 86] width 11 height 11
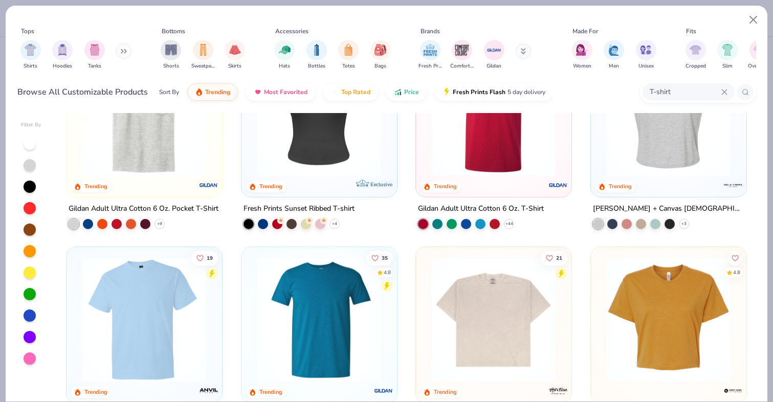
scroll to position [341, 0]
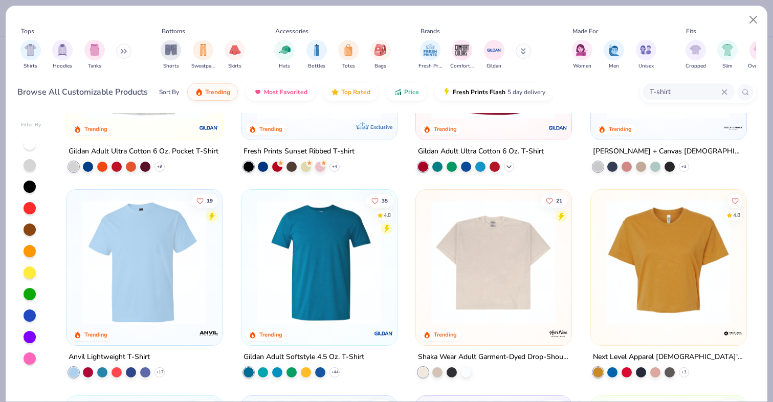
click at [507, 167] on icon at bounding box center [509, 166] width 8 height 8
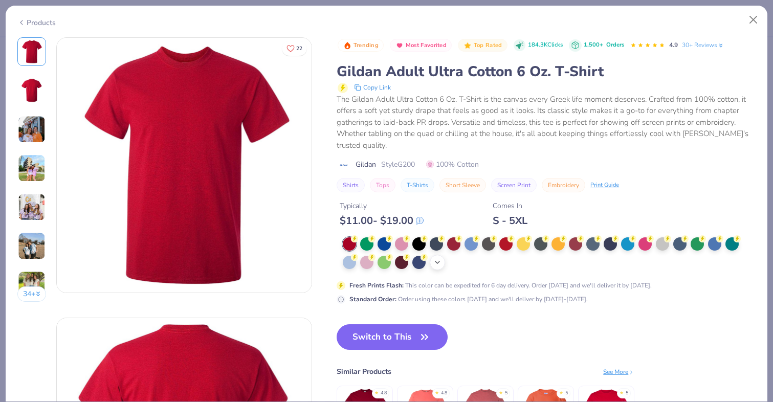
click at [437, 263] on polyline at bounding box center [437, 262] width 4 height 2
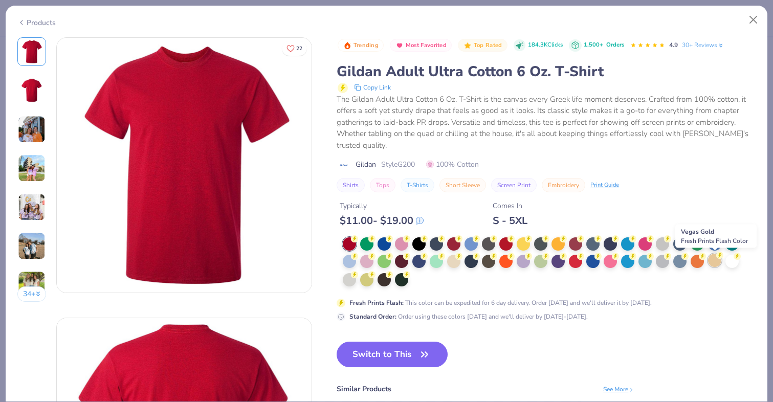
click at [718, 262] on div at bounding box center [714, 260] width 13 height 13
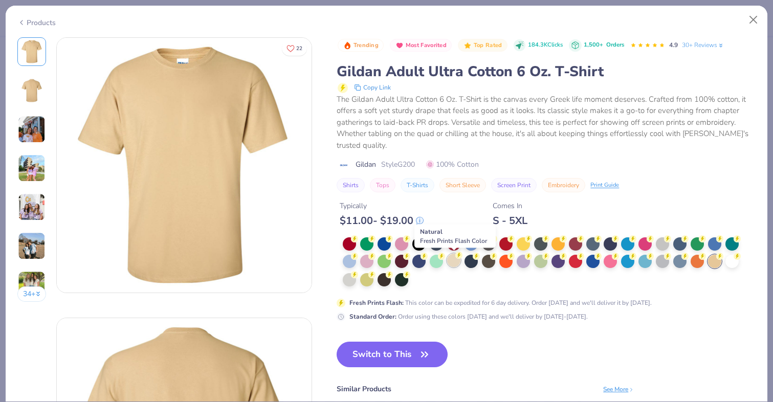
click at [450, 260] on div at bounding box center [453, 260] width 13 height 13
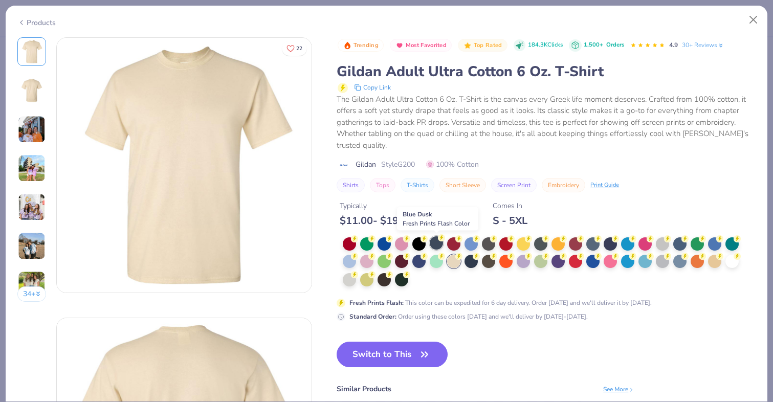
click at [437, 240] on div at bounding box center [436, 242] width 13 height 13
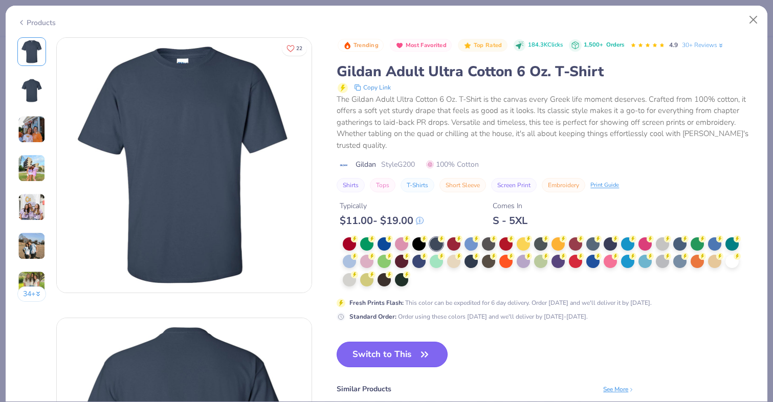
click at [387, 358] on button "Switch to This" at bounding box center [392, 355] width 111 height 26
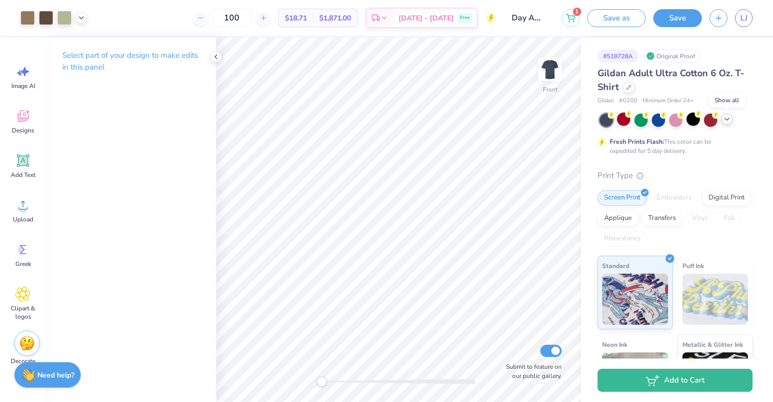
click at [729, 118] on icon at bounding box center [727, 119] width 8 height 8
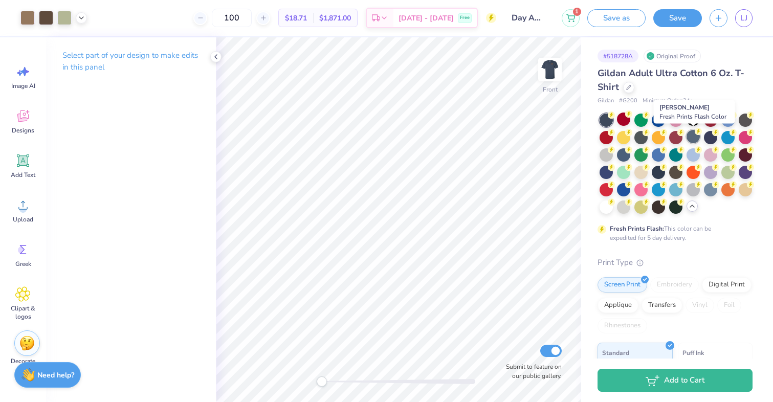
click at [694, 141] on div at bounding box center [692, 136] width 13 height 13
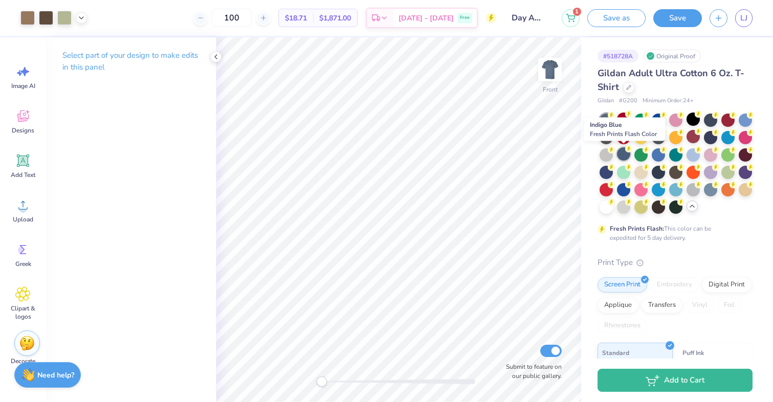
click at [622, 154] on div at bounding box center [623, 153] width 13 height 13
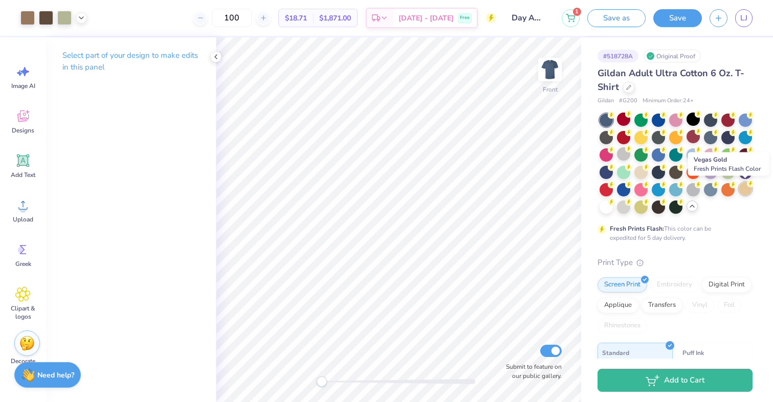
click at [747, 189] on div at bounding box center [745, 188] width 13 height 13
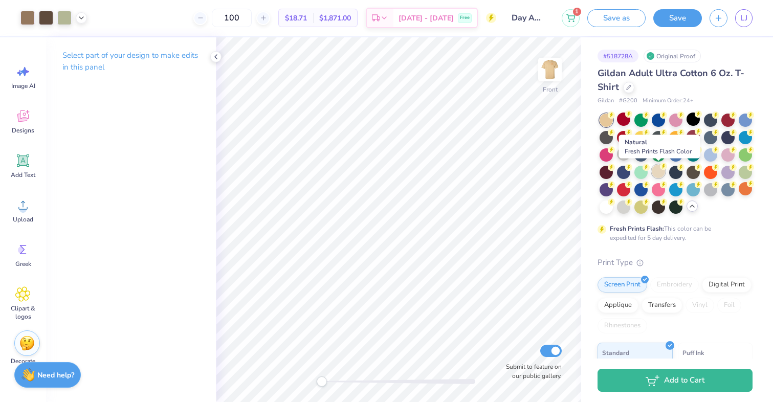
click at [654, 171] on div at bounding box center [658, 171] width 13 height 13
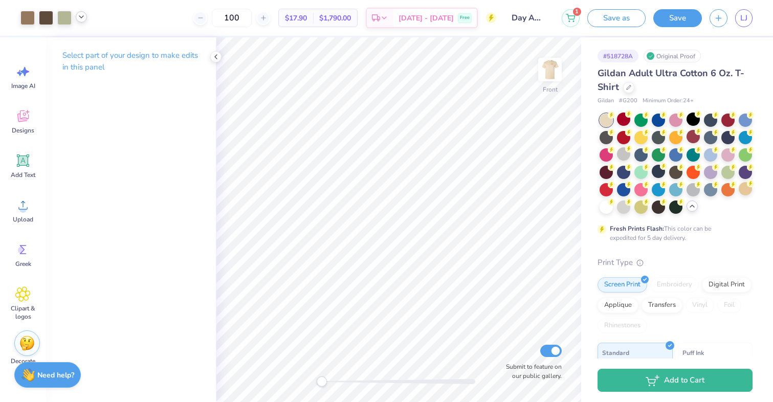
click at [77, 18] on icon at bounding box center [81, 17] width 8 height 8
click at [91, 41] on div at bounding box center [91, 43] width 14 height 14
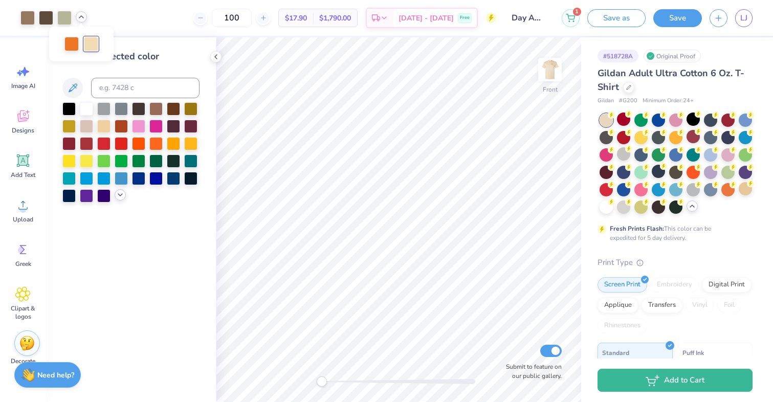
click at [121, 195] on polyline at bounding box center [120, 195] width 4 height 2
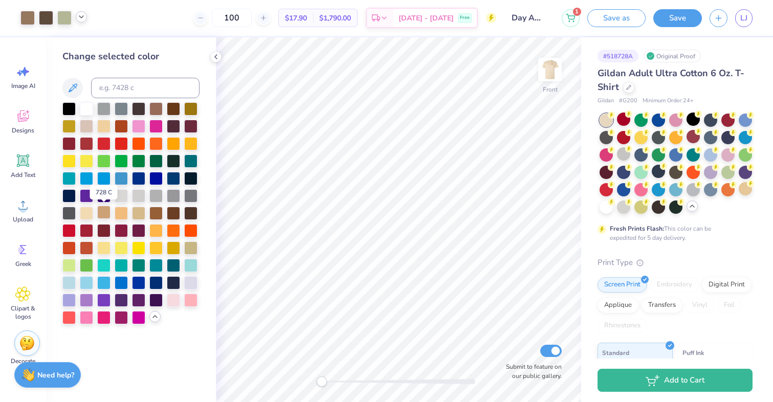
click at [106, 215] on div at bounding box center [103, 212] width 13 height 13
click at [137, 212] on div at bounding box center [138, 212] width 13 height 13
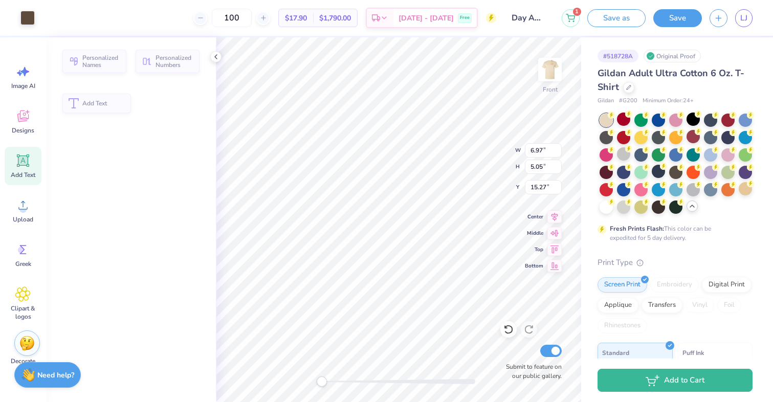
type input "6.97"
type input "5.05"
type input "15.27"
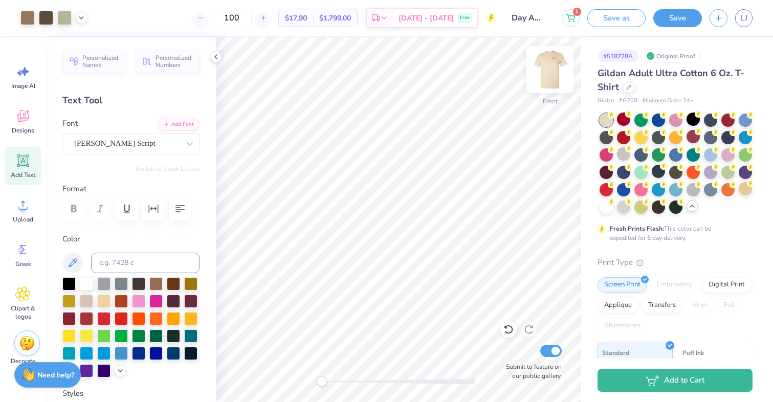
click at [543, 65] on img at bounding box center [549, 69] width 41 height 41
click at [668, 15] on button "Save" at bounding box center [677, 17] width 49 height 18
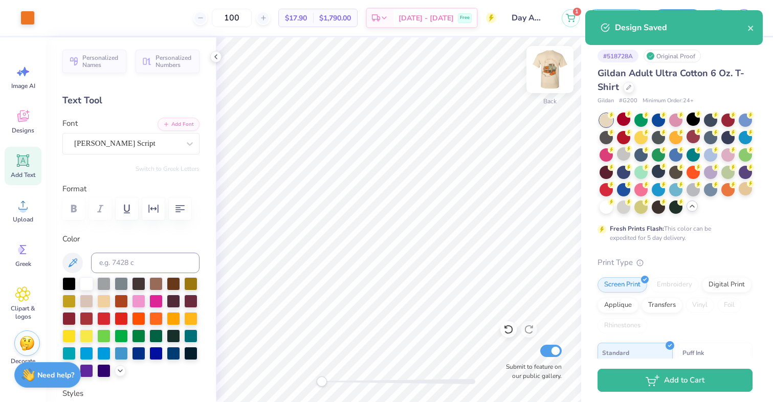
click at [548, 69] on img at bounding box center [549, 69] width 41 height 41
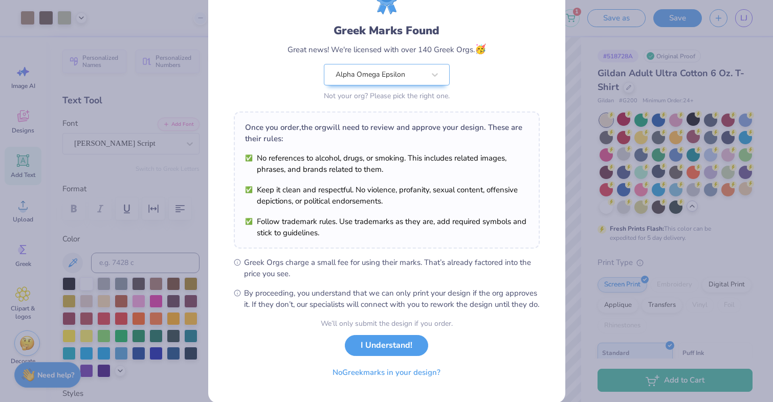
scroll to position [61, 0]
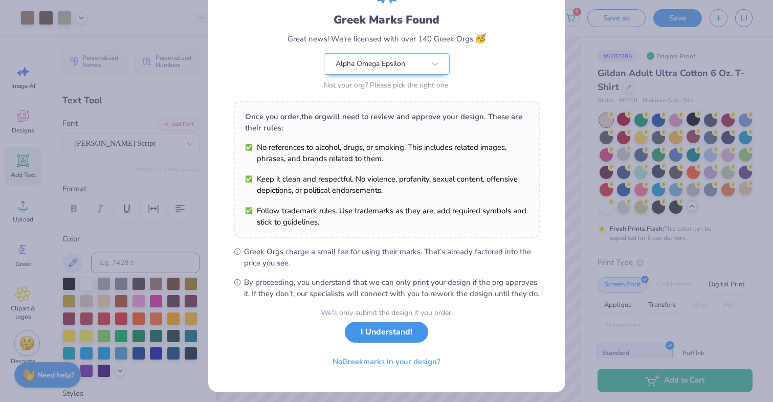
click at [392, 343] on button "I Understand!" at bounding box center [386, 332] width 83 height 21
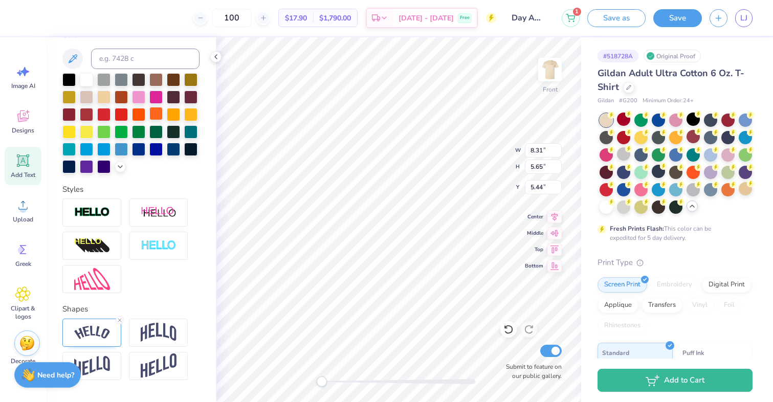
scroll to position [223, 0]
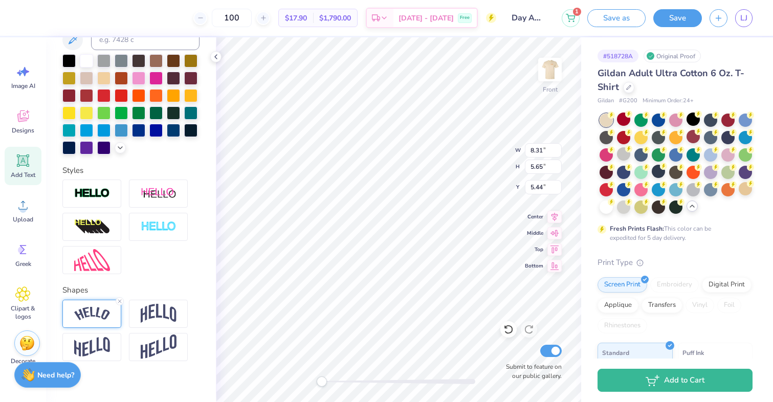
click at [85, 318] on img at bounding box center [92, 314] width 36 height 14
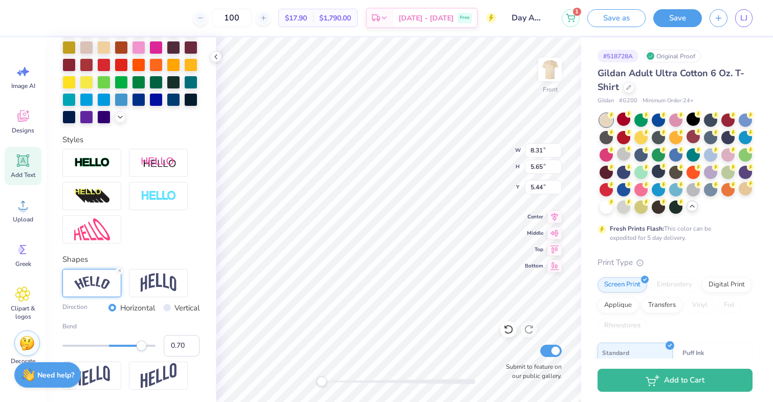
scroll to position [254, 0]
click at [191, 341] on input "0.71" at bounding box center [182, 344] width 36 height 21
click at [191, 341] on input "0.72" at bounding box center [182, 344] width 36 height 21
click at [191, 341] on input "0.73" at bounding box center [182, 344] width 36 height 21
click at [191, 341] on input "0.74" at bounding box center [182, 344] width 36 height 21
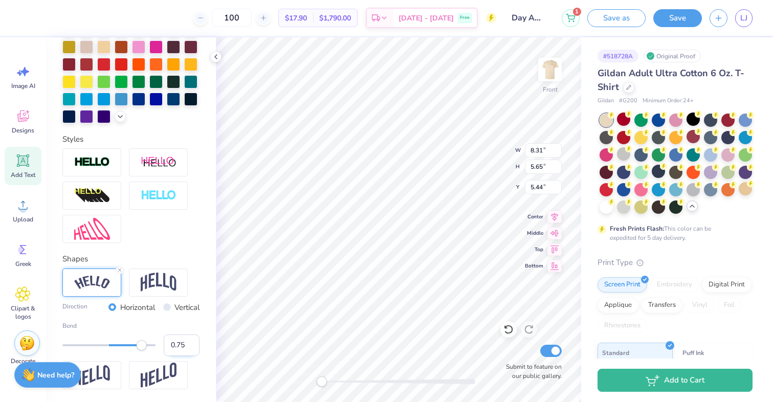
click at [191, 341] on input "0.75" at bounding box center [182, 344] width 36 height 21
type input "0.76"
click at [191, 341] on input "0.76" at bounding box center [182, 344] width 36 height 21
click at [509, 330] on icon at bounding box center [508, 329] width 10 height 10
click at [509, 329] on icon at bounding box center [508, 329] width 10 height 10
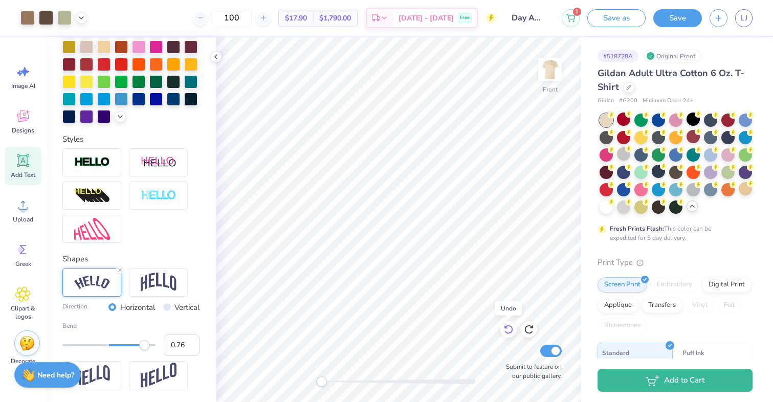
click at [509, 329] on icon at bounding box center [508, 329] width 10 height 10
type input "0.70"
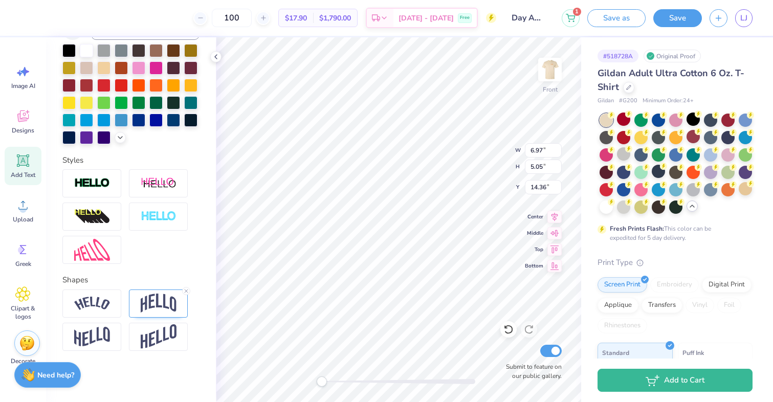
scroll to position [233, 0]
type input "8.15"
type input "2.88"
type input "17.20"
click at [151, 298] on img at bounding box center [159, 303] width 36 height 19
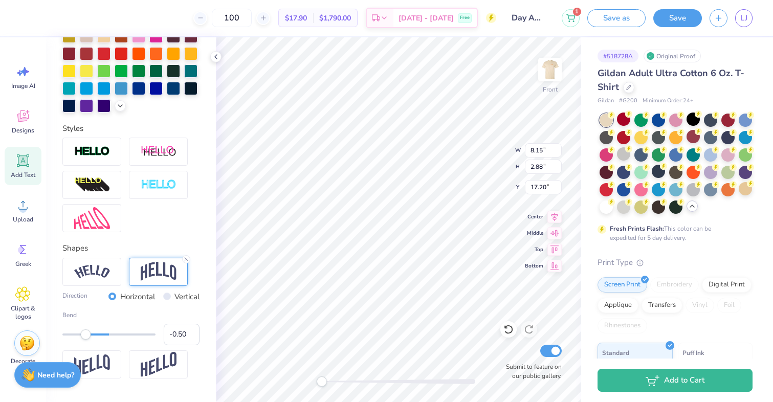
scroll to position [278, 0]
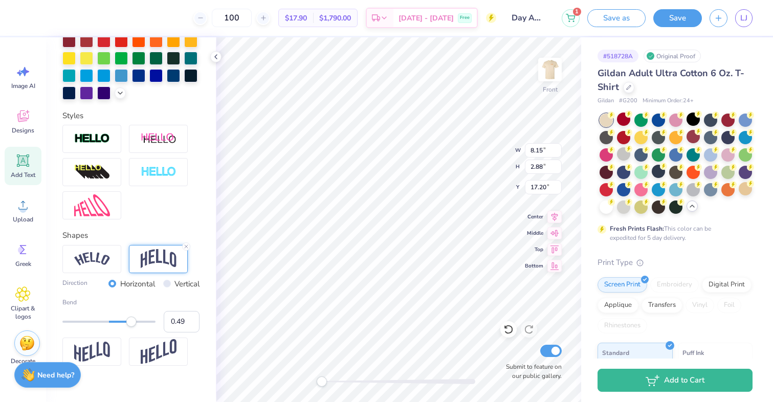
type input "0.51"
drag, startPoint x: 87, startPoint y: 319, endPoint x: 132, endPoint y: 324, distance: 45.3
click at [132, 324] on div "Accessibility label" at bounding box center [131, 322] width 10 height 10
type input "0.36"
drag, startPoint x: 136, startPoint y: 320, endPoint x: 126, endPoint y: 320, distance: 10.2
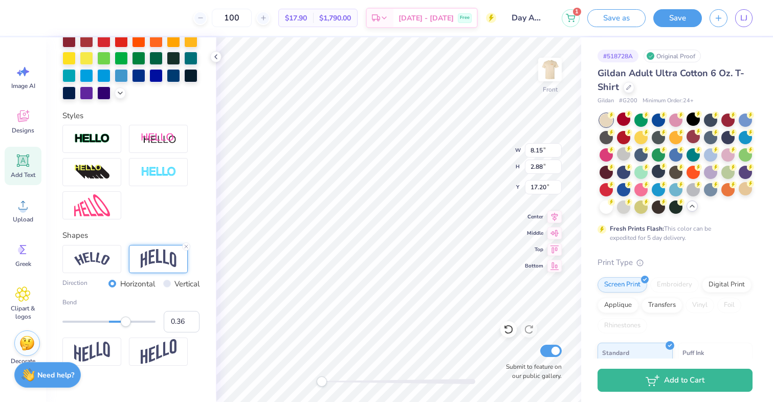
click at [126, 320] on div "Accessibility label" at bounding box center [126, 322] width 10 height 10
click at [100, 259] on img at bounding box center [92, 259] width 36 height 14
type input "0.48"
click at [131, 322] on div "Accessibility label" at bounding box center [131, 322] width 10 height 10
type input "7.53"
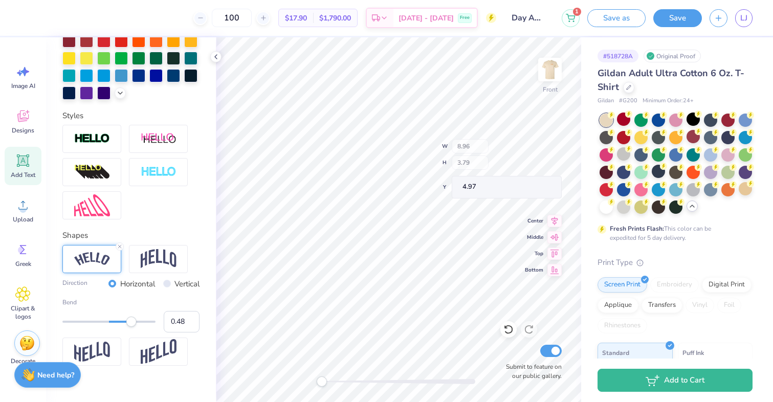
type input "3.19"
type input "5.33"
click at [505, 325] on icon at bounding box center [508, 329] width 10 height 10
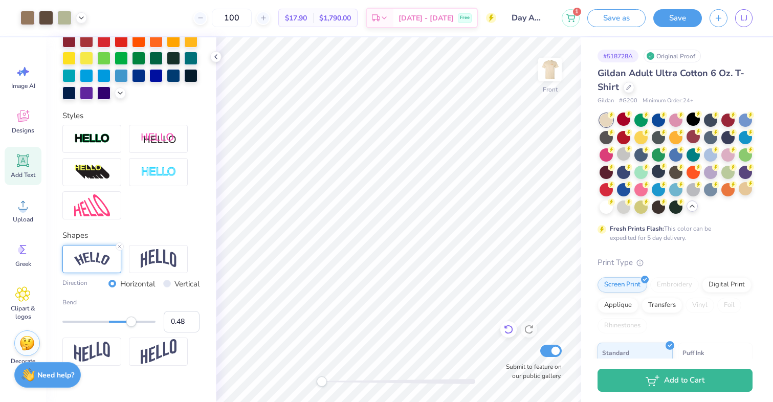
click at [505, 325] on icon at bounding box center [508, 329] width 10 height 10
click at [505, 324] on icon at bounding box center [508, 329] width 10 height 10
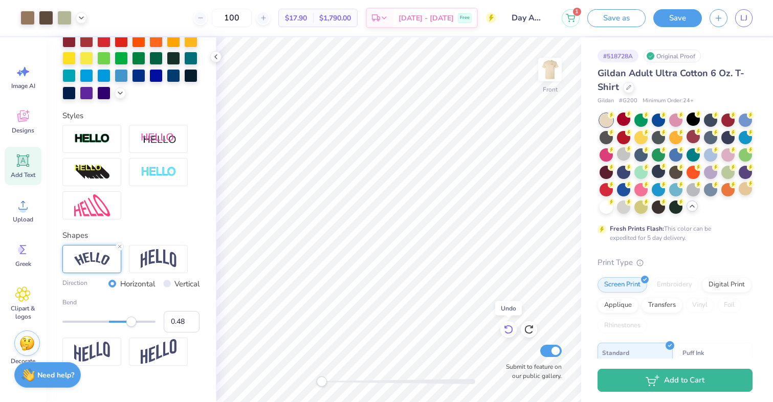
click at [505, 324] on icon at bounding box center [508, 329] width 10 height 10
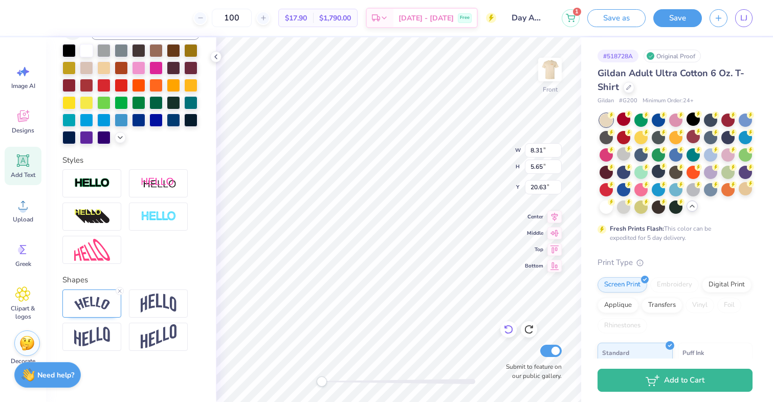
scroll to position [233, 0]
type input "6.59"
type input "4.49"
type input "4.82"
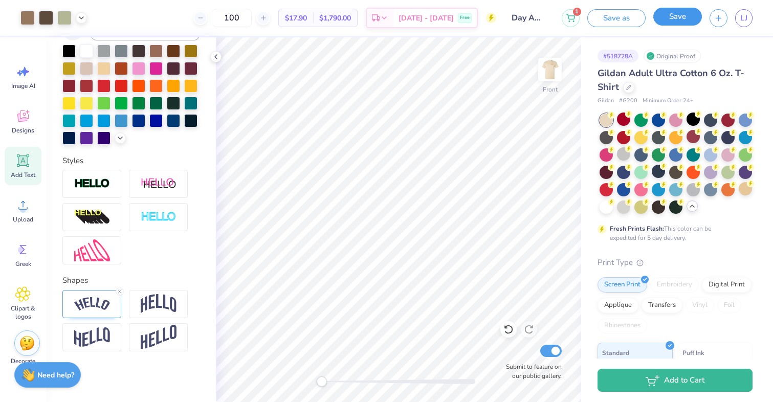
click at [672, 20] on button "Save" at bounding box center [677, 17] width 49 height 18
